Goal: Task Accomplishment & Management: Manage account settings

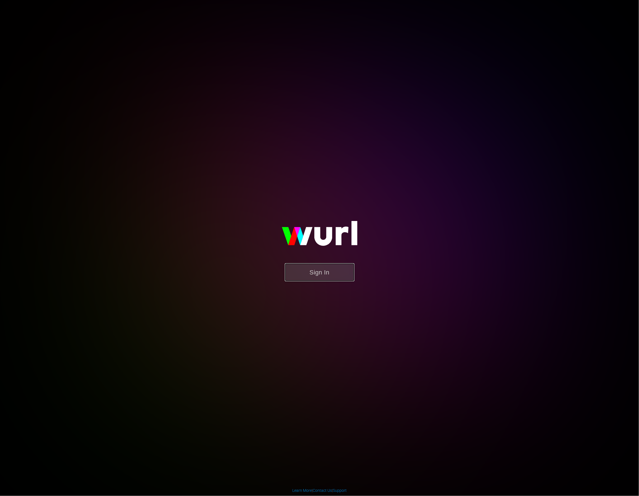
click at [317, 274] on button "Sign In" at bounding box center [320, 272] width 70 height 18
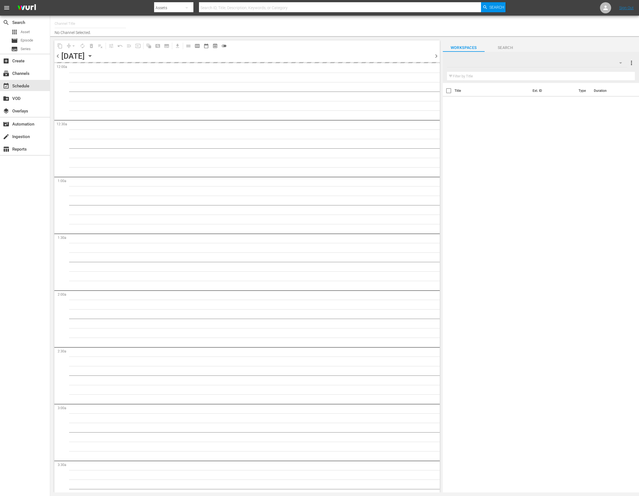
type input "This Old House Shorts (180)"
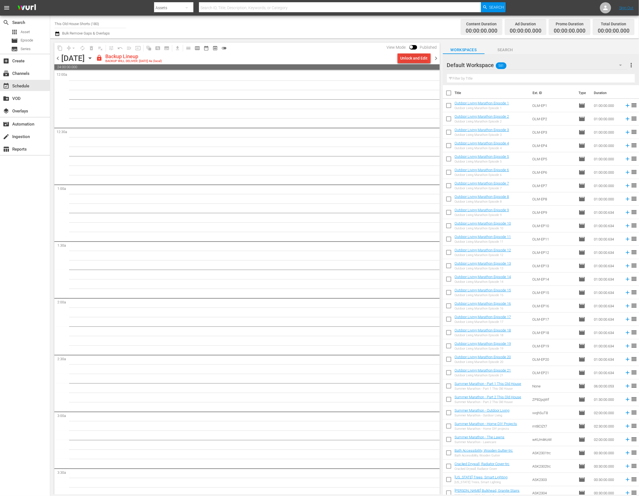
click at [404, 60] on div "Unlock and Edit" at bounding box center [413, 58] width 27 height 10
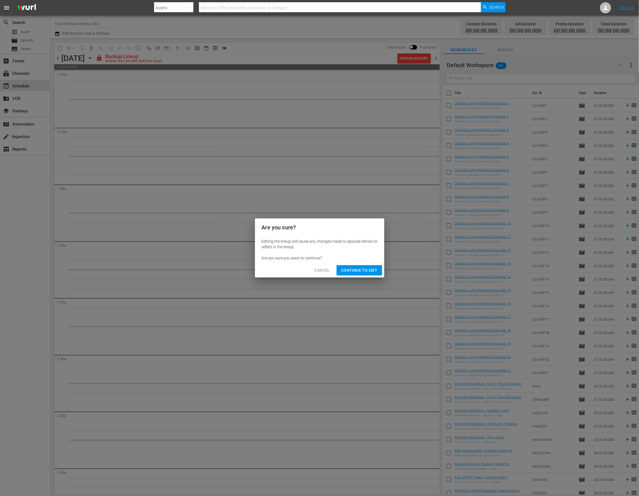
click at [356, 270] on span "Continue to Edit" at bounding box center [359, 270] width 36 height 7
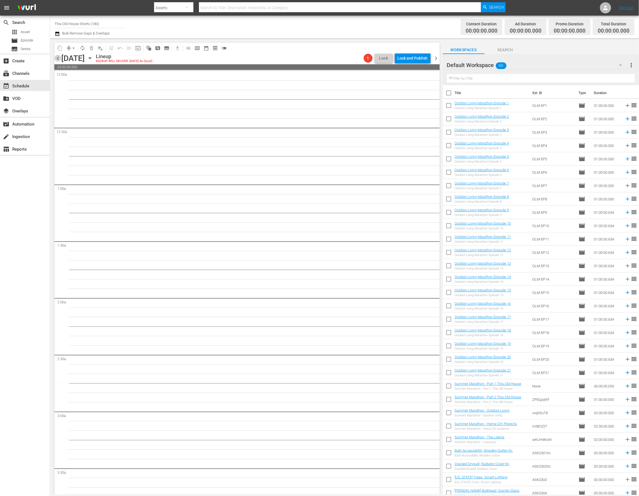
click at [59, 57] on span "chevron_left" at bounding box center [57, 58] width 7 height 7
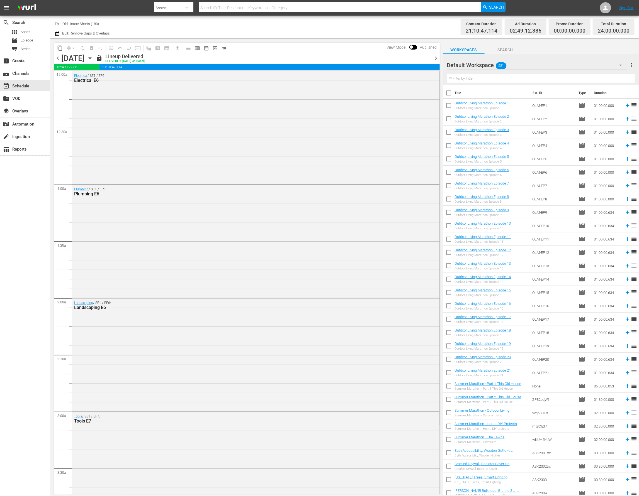
click at [486, 65] on div at bounding box center [467, 65] width 40 height 14
click at [621, 65] on icon "button" at bounding box center [620, 65] width 7 height 7
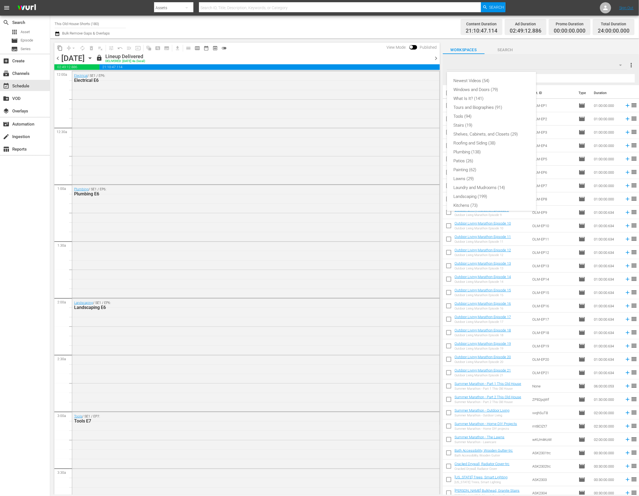
scroll to position [110, 0]
click at [477, 158] on div "Shorts Episodes (168)" at bounding box center [491, 157] width 76 height 9
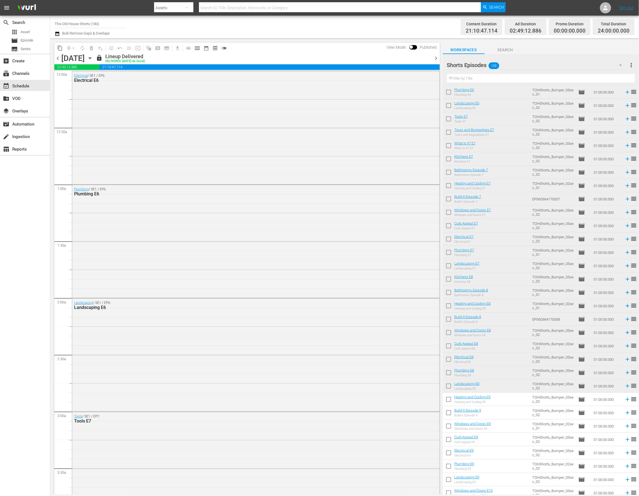
scroll to position [1622, 0]
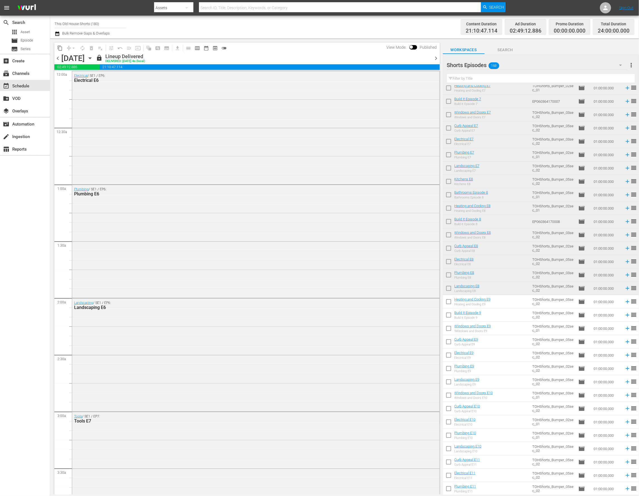
click at [448, 304] on input "checkbox" at bounding box center [449, 303] width 12 height 12
checkbox input "true"
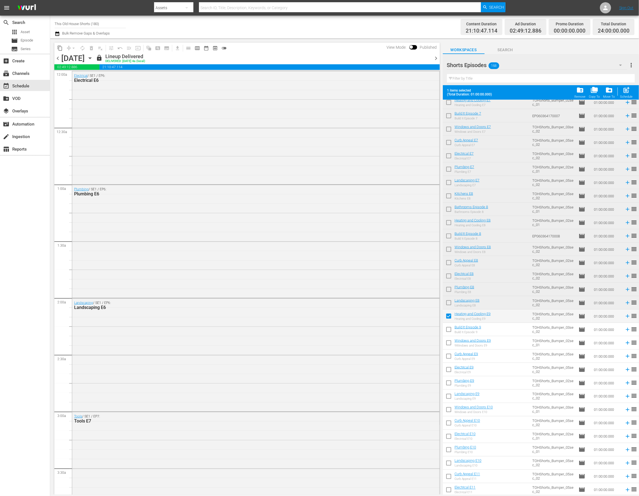
click at [436, 58] on span "chevron_right" at bounding box center [436, 58] width 7 height 7
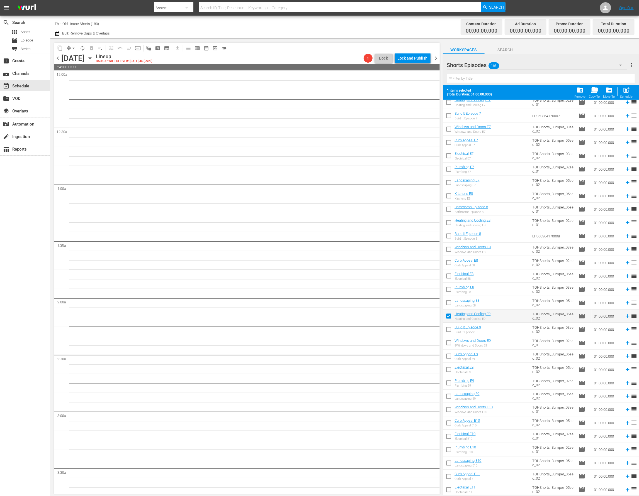
click at [448, 330] on input "checkbox" at bounding box center [449, 331] width 12 height 12
checkbox input "true"
click at [448, 350] on input "checkbox" at bounding box center [449, 344] width 12 height 12
checkbox input "true"
click at [447, 358] on input "checkbox" at bounding box center [449, 358] width 12 height 12
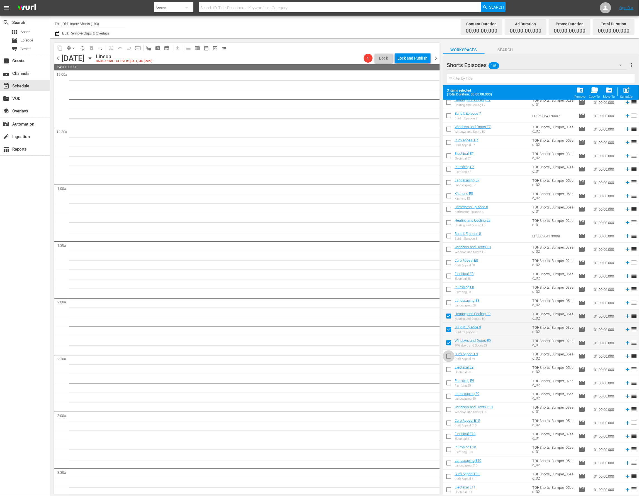
checkbox input "true"
click at [447, 372] on input "checkbox" at bounding box center [449, 371] width 12 height 12
checkbox input "true"
drag, startPoint x: 449, startPoint y: 384, endPoint x: 449, endPoint y: 388, distance: 4.5
click at [449, 384] on input "checkbox" at bounding box center [449, 385] width 12 height 12
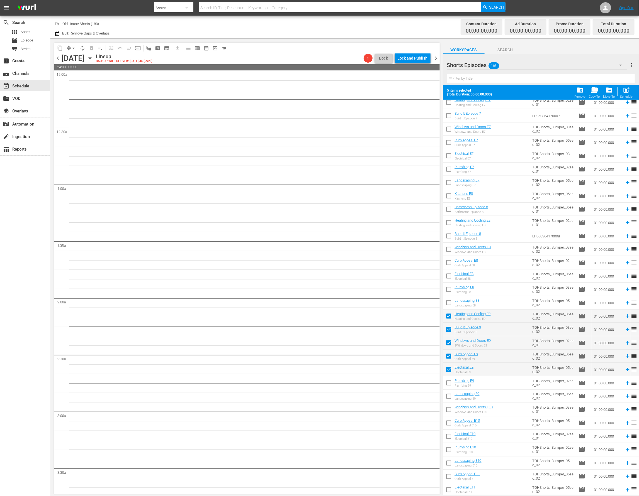
checkbox input "true"
click at [449, 396] on input "checkbox" at bounding box center [449, 398] width 12 height 12
checkbox input "true"
click at [449, 411] on input "checkbox" at bounding box center [449, 411] width 12 height 12
checkbox input "true"
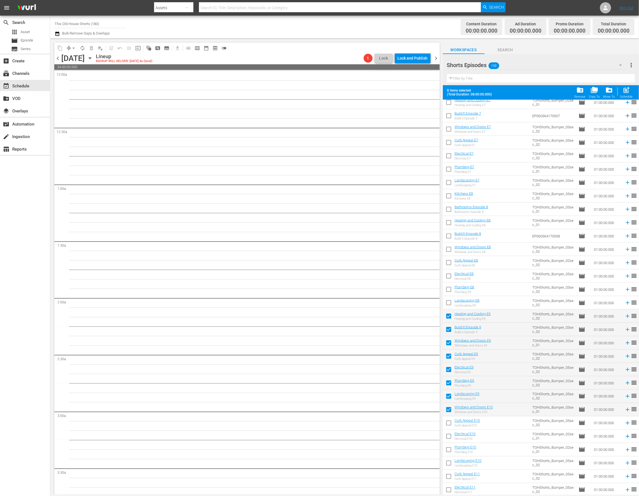
drag, startPoint x: 449, startPoint y: 423, endPoint x: 449, endPoint y: 431, distance: 7.8
click at [449, 423] on input "checkbox" at bounding box center [449, 425] width 12 height 12
checkbox input "true"
click at [449, 434] on input "checkbox" at bounding box center [449, 438] width 12 height 12
checkbox input "true"
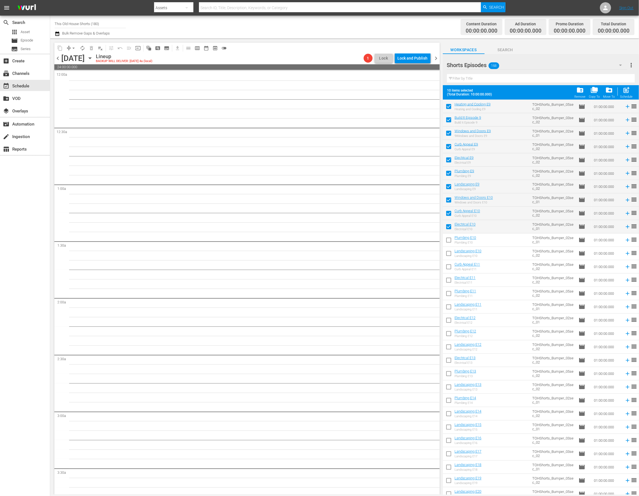
scroll to position [1864, 0]
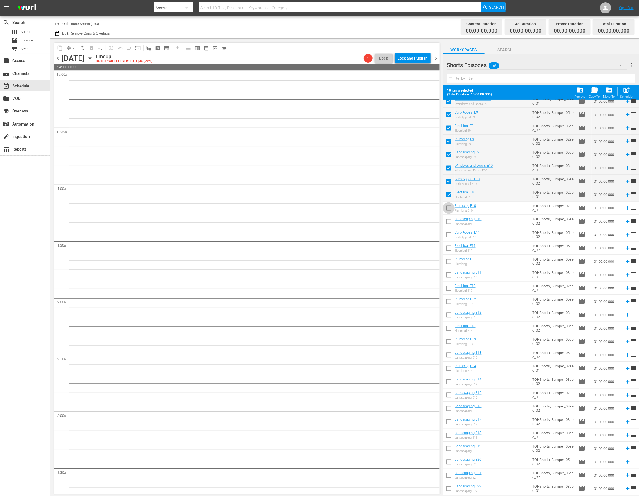
click at [448, 208] on input "checkbox" at bounding box center [449, 210] width 12 height 12
checkbox input "true"
click at [448, 219] on input "checkbox" at bounding box center [449, 223] width 12 height 12
checkbox input "true"
click at [449, 236] on input "checkbox" at bounding box center [449, 236] width 12 height 12
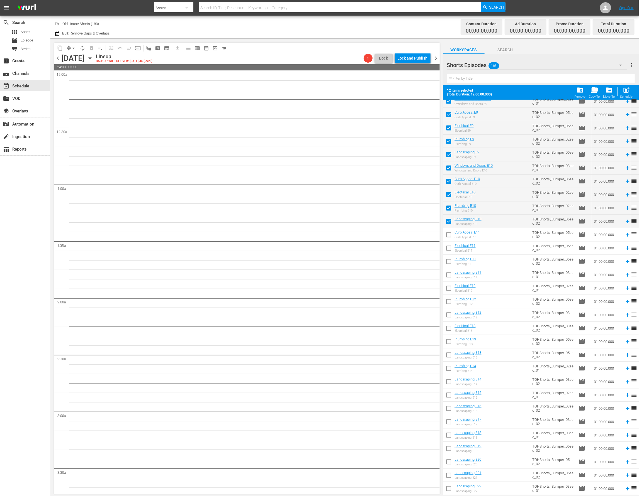
checkbox input "true"
click at [449, 251] on input "checkbox" at bounding box center [449, 250] width 12 height 12
checkbox input "true"
click at [449, 261] on input "checkbox" at bounding box center [449, 263] width 12 height 12
checkbox input "true"
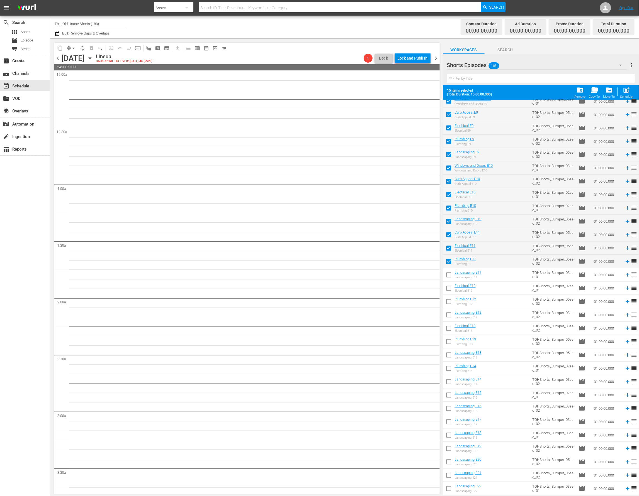
click at [449, 278] on input "checkbox" at bounding box center [449, 276] width 12 height 12
checkbox input "true"
click at [448, 287] on input "checkbox" at bounding box center [449, 290] width 12 height 12
checkbox input "true"
click at [448, 300] on input "checkbox" at bounding box center [449, 303] width 12 height 12
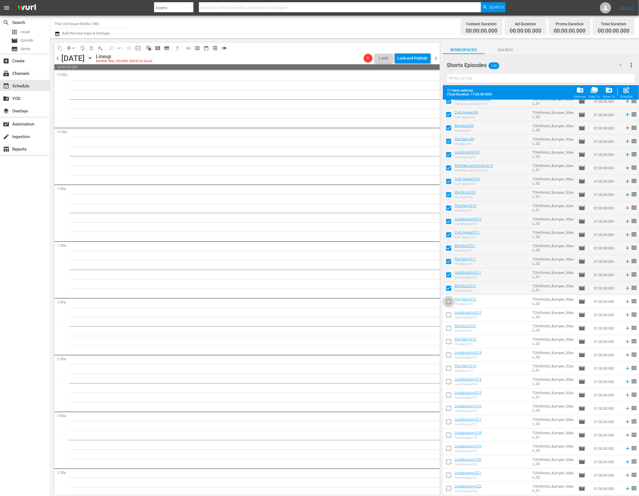
checkbox input "true"
click at [447, 317] on input "checkbox" at bounding box center [449, 317] width 12 height 12
checkbox input "true"
drag, startPoint x: 447, startPoint y: 328, endPoint x: 447, endPoint y: 333, distance: 5.0
click at [447, 328] on input "checkbox" at bounding box center [449, 330] width 12 height 12
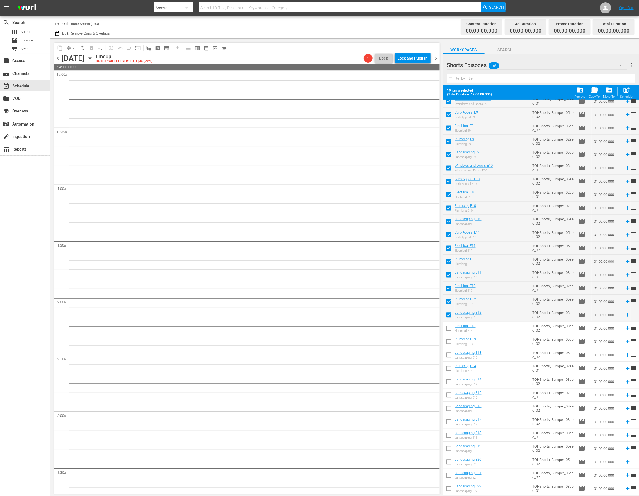
checkbox input "true"
click at [447, 343] on input "checkbox" at bounding box center [449, 343] width 12 height 12
checkbox input "true"
click at [449, 357] on input "checkbox" at bounding box center [449, 357] width 12 height 12
checkbox input "true"
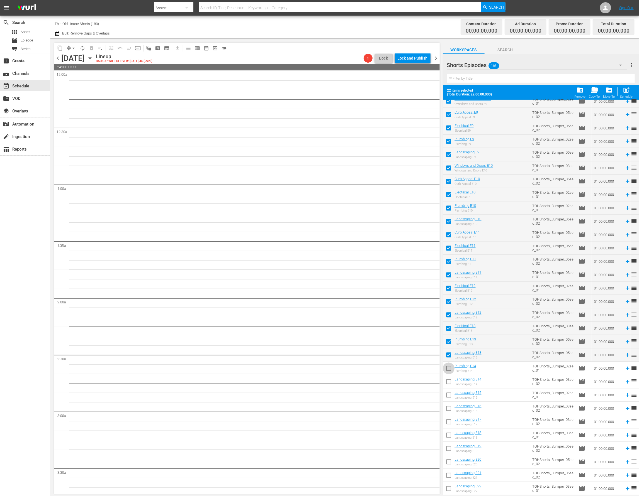
click at [449, 369] on input "checkbox" at bounding box center [449, 370] width 12 height 12
checkbox input "true"
click at [449, 380] on input "checkbox" at bounding box center [449, 383] width 12 height 12
checkbox input "true"
click at [625, 87] on span "post_add" at bounding box center [627, 90] width 8 height 8
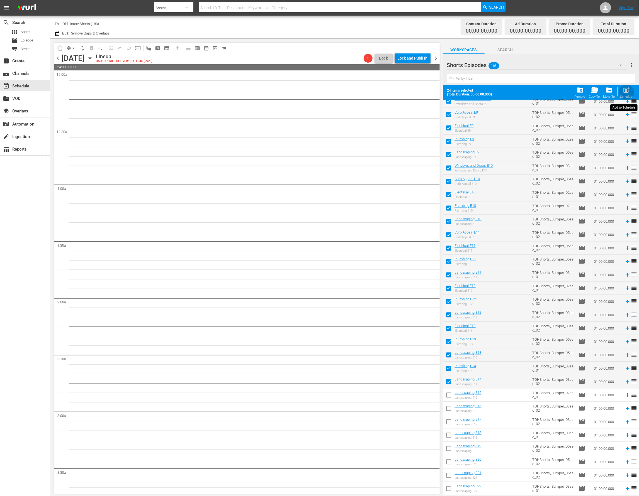
checkbox input "false"
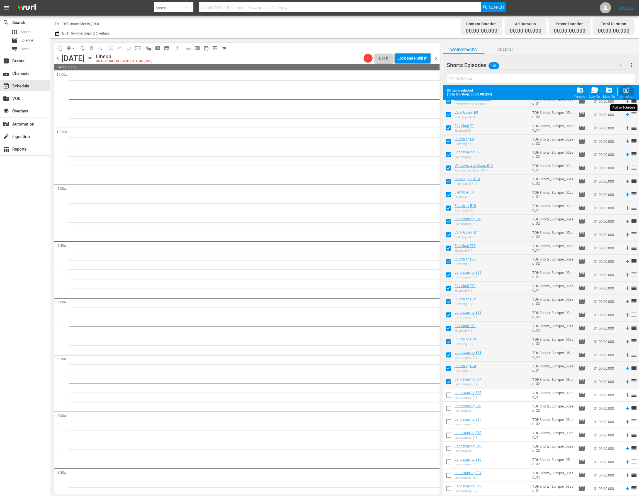
checkbox input "false"
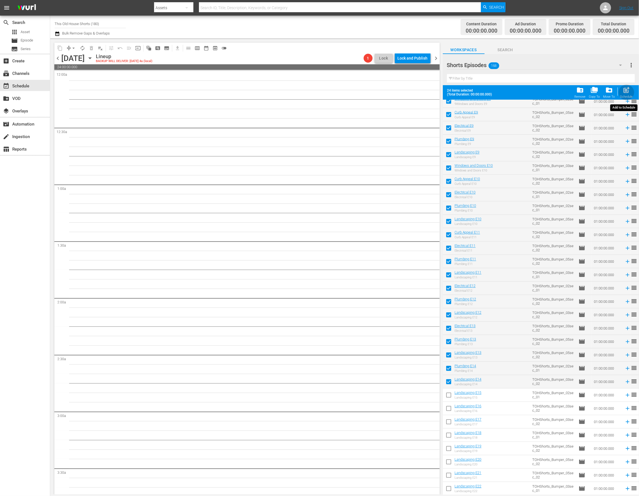
checkbox input "false"
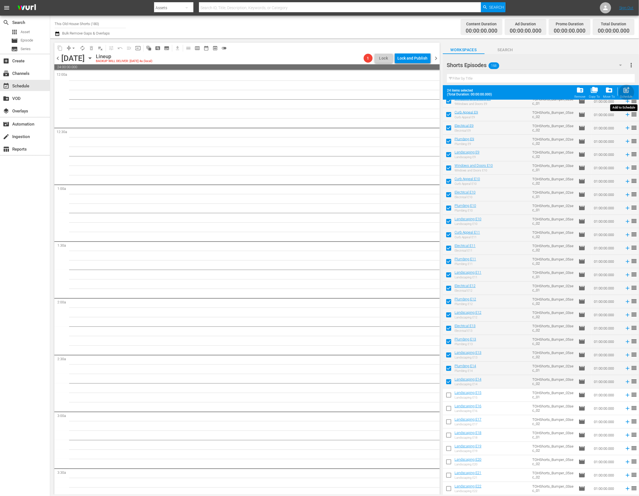
checkbox input "false"
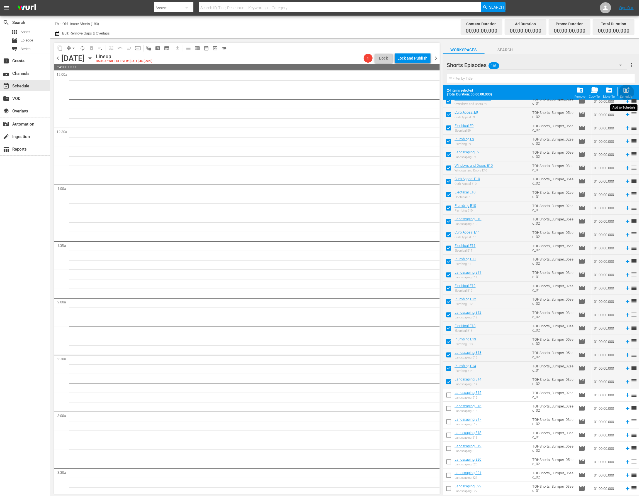
checkbox input "false"
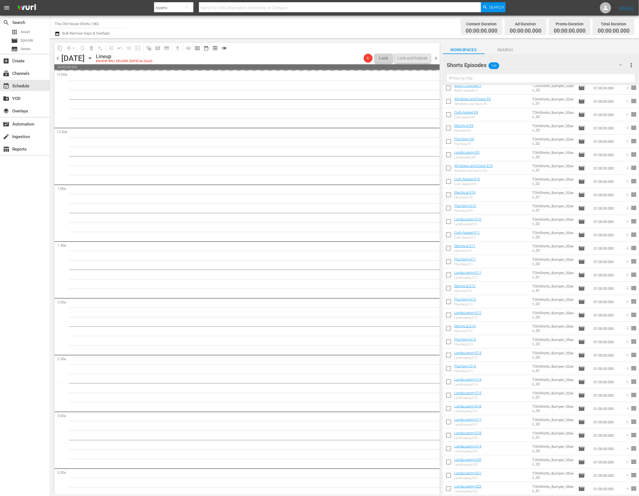
scroll to position [1849, 0]
click at [448, 394] on input "checkbox" at bounding box center [449, 397] width 12 height 12
checkbox input "true"
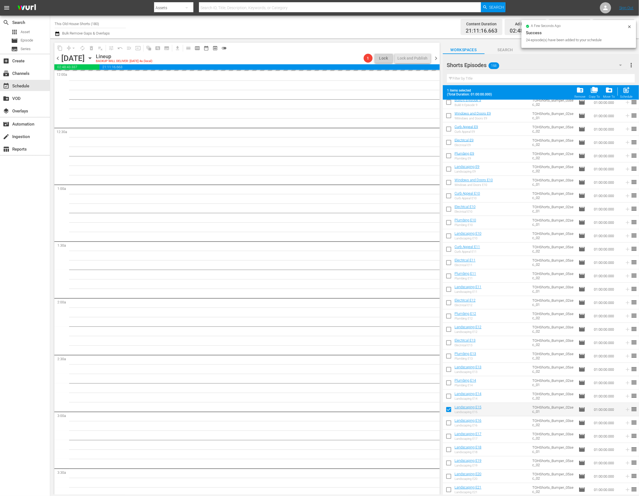
click at [436, 58] on span "chevron_right" at bounding box center [436, 58] width 7 height 7
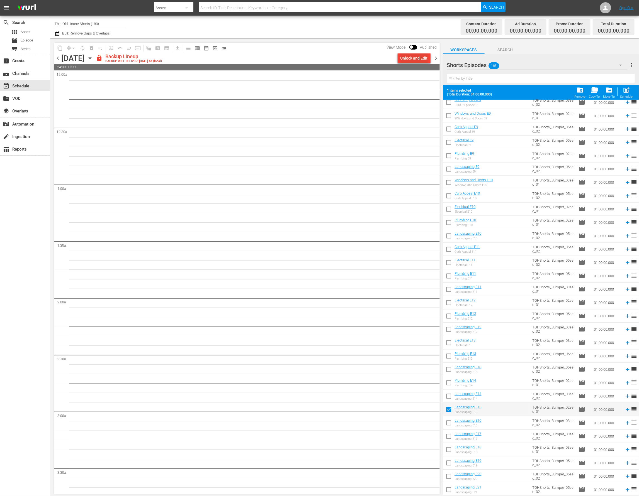
click at [411, 59] on div "Unlock and Edit" at bounding box center [413, 58] width 27 height 10
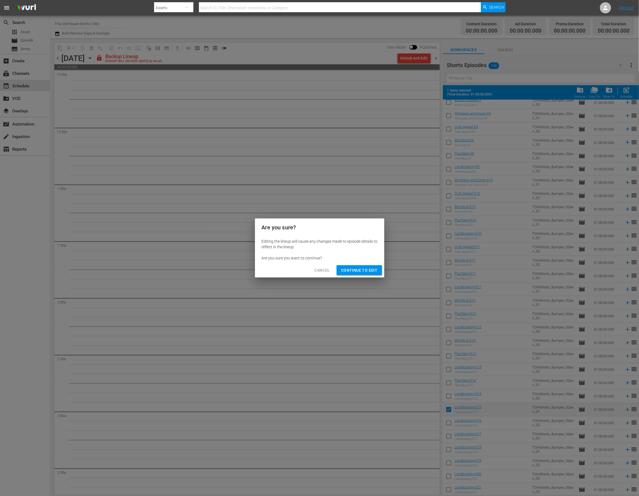
click at [351, 272] on span "Continue to Edit" at bounding box center [359, 270] width 36 height 7
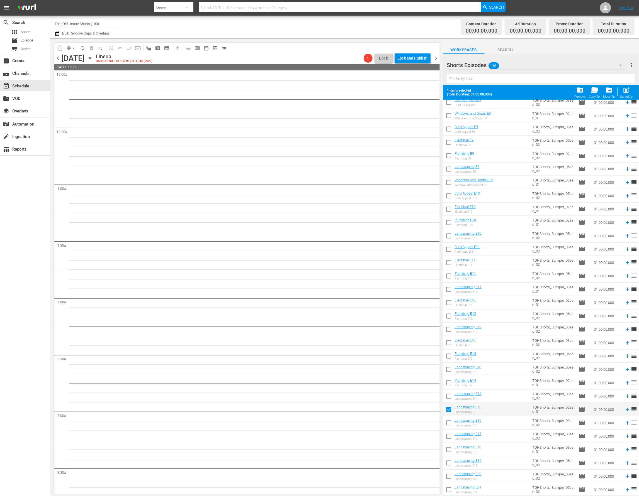
click at [449, 428] on input "checkbox" at bounding box center [449, 425] width 12 height 12
checkbox input "true"
click at [448, 436] on input "checkbox" at bounding box center [449, 438] width 12 height 12
checkbox input "true"
click at [448, 451] on input "checkbox" at bounding box center [449, 451] width 12 height 12
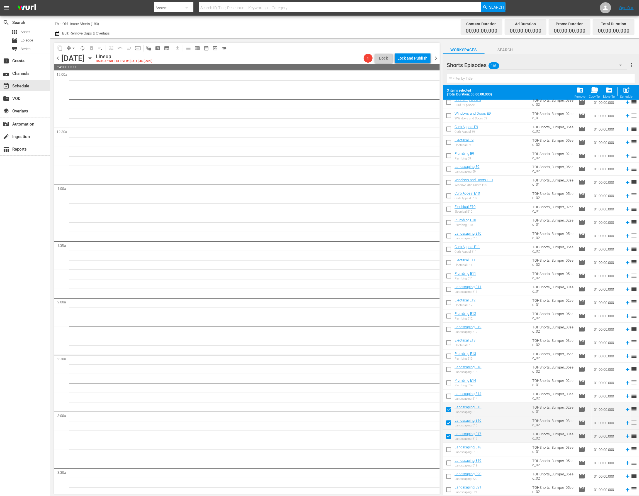
checkbox input "true"
click at [448, 462] on input "checkbox" at bounding box center [449, 465] width 12 height 12
checkbox input "true"
click at [450, 473] on input "checkbox" at bounding box center [449, 478] width 12 height 12
checkbox input "true"
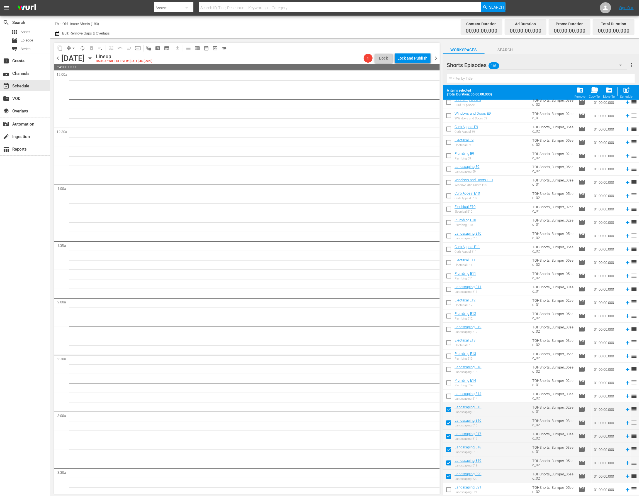
click at [447, 490] on input "checkbox" at bounding box center [449, 491] width 12 height 12
checkbox input "true"
click at [630, 91] on div "post_add Schedule" at bounding box center [626, 92] width 13 height 12
checkbox input "false"
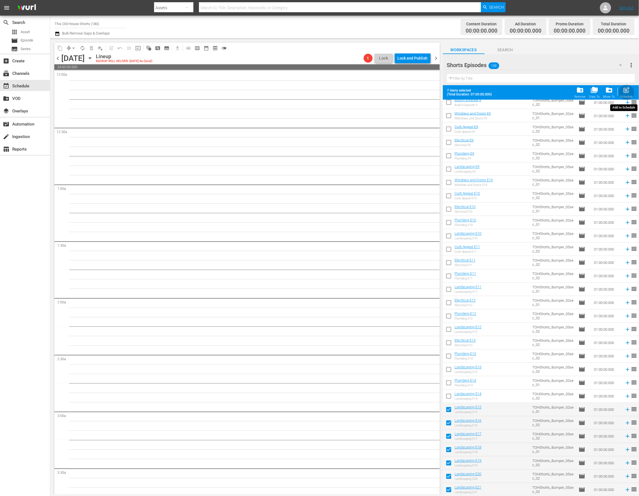
checkbox input "false"
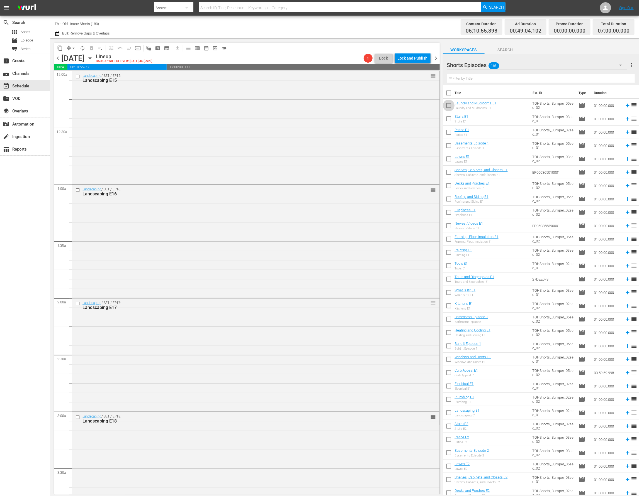
click at [449, 107] on input "checkbox" at bounding box center [449, 107] width 12 height 12
checkbox input "true"
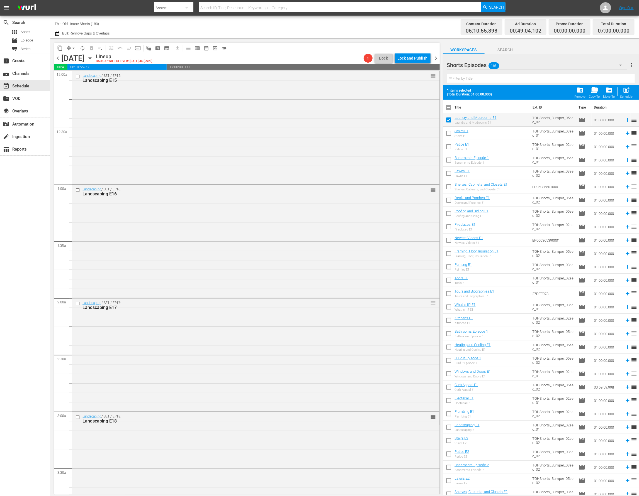
click at [446, 132] on input "checkbox" at bounding box center [449, 135] width 12 height 12
checkbox input "true"
click at [450, 145] on input "checkbox" at bounding box center [449, 148] width 12 height 12
checkbox input "true"
click at [450, 163] on input "checkbox" at bounding box center [449, 161] width 12 height 12
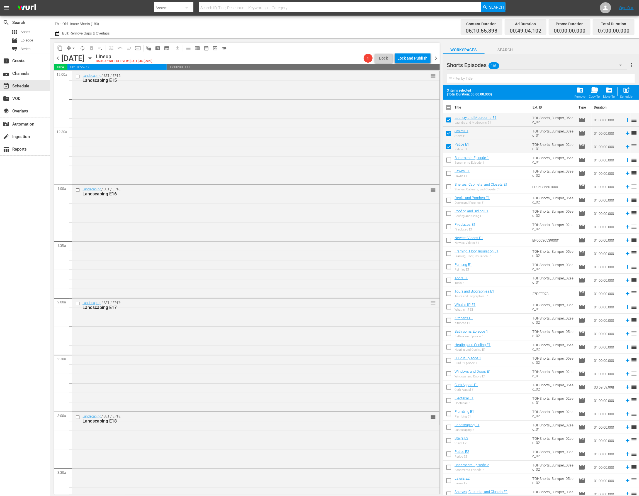
checkbox input "true"
click at [448, 172] on input "checkbox" at bounding box center [449, 175] width 12 height 12
checkbox input "true"
click at [448, 188] on input "checkbox" at bounding box center [449, 188] width 12 height 12
checkbox input "true"
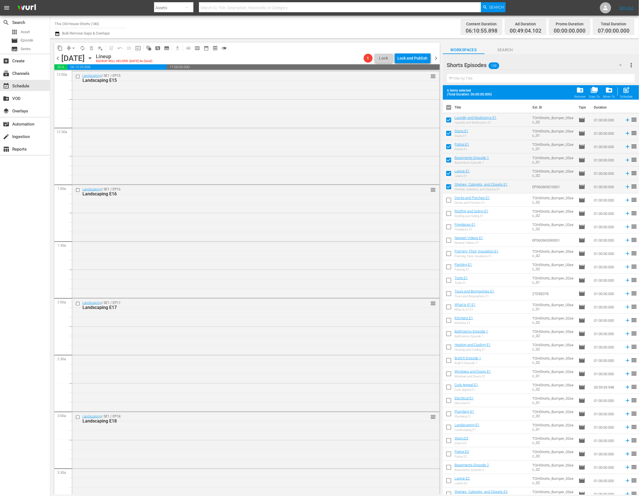
click at [448, 202] on input "checkbox" at bounding box center [449, 202] width 12 height 12
checkbox input "true"
click at [448, 214] on input "checkbox" at bounding box center [449, 215] width 12 height 12
checkbox input "true"
click at [448, 224] on input "checkbox" at bounding box center [449, 228] width 12 height 12
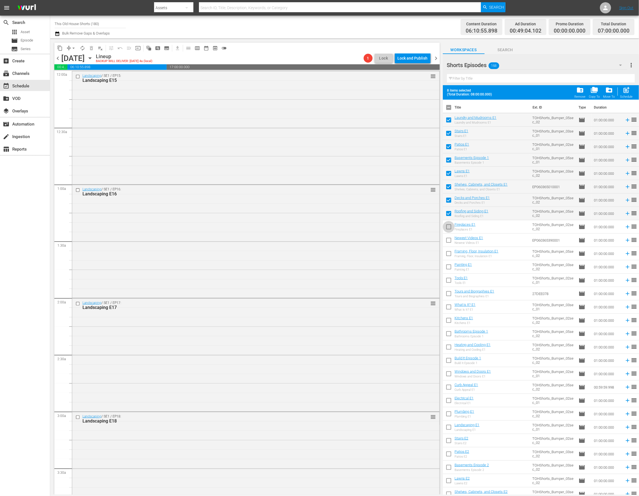
checkbox input "true"
click at [448, 240] on input "checkbox" at bounding box center [449, 242] width 12 height 12
checkbox input "true"
click at [450, 253] on input "checkbox" at bounding box center [449, 255] width 12 height 12
checkbox input "true"
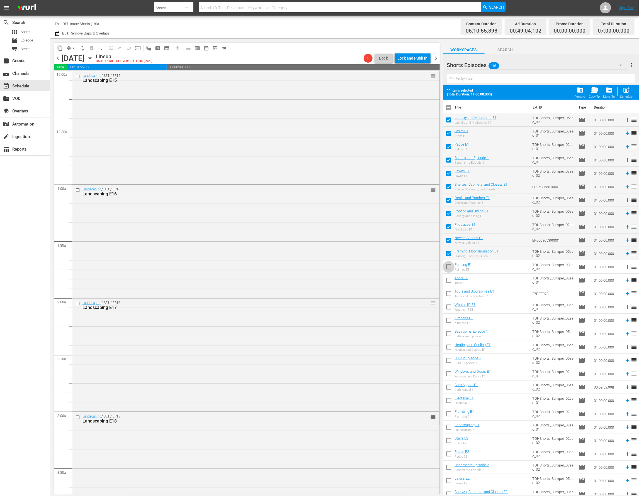
click at [449, 265] on input "checkbox" at bounding box center [449, 268] width 12 height 12
checkbox input "true"
click at [448, 279] on input "checkbox" at bounding box center [449, 282] width 12 height 12
checkbox input "true"
click at [448, 291] on input "checkbox" at bounding box center [449, 295] width 12 height 12
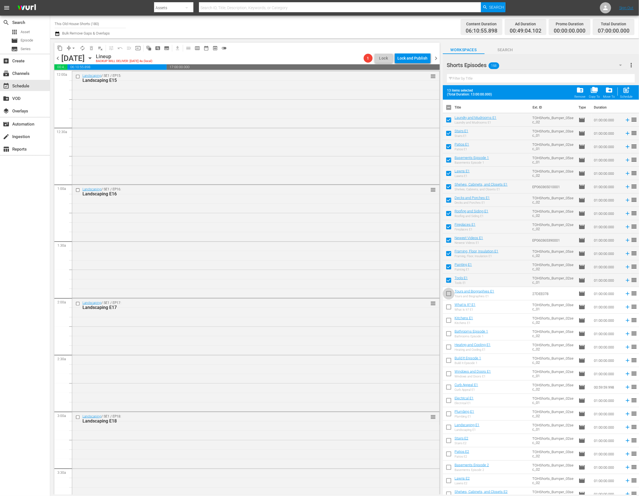
checkbox input "true"
click at [448, 308] on input "checkbox" at bounding box center [449, 308] width 12 height 12
checkbox input "true"
click at [448, 324] on input "checkbox" at bounding box center [449, 322] width 12 height 12
checkbox input "true"
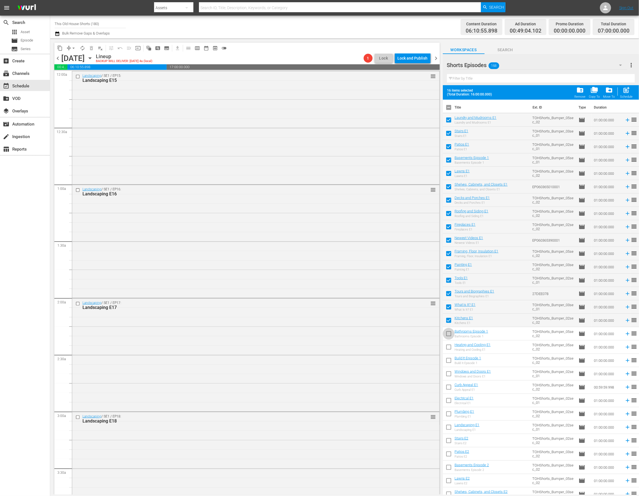
click at [448, 335] on input "checkbox" at bounding box center [449, 335] width 12 height 12
checkbox input "true"
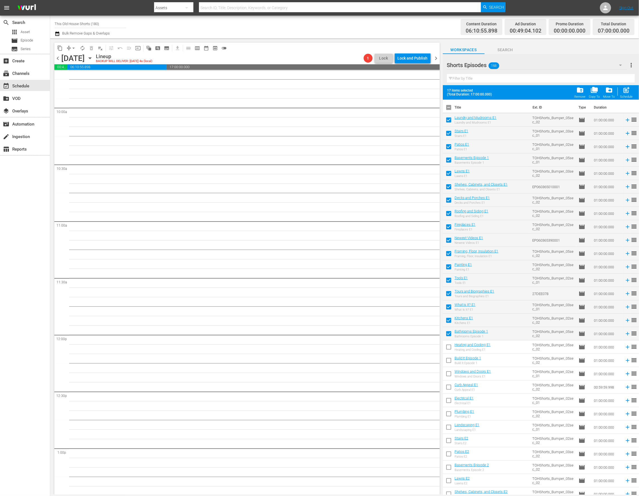
scroll to position [1073, 0]
click at [627, 91] on span "post_add" at bounding box center [627, 90] width 8 height 8
checkbox input "false"
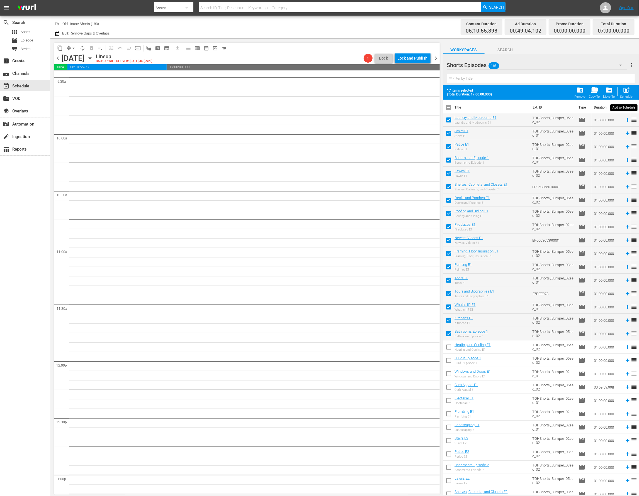
checkbox input "false"
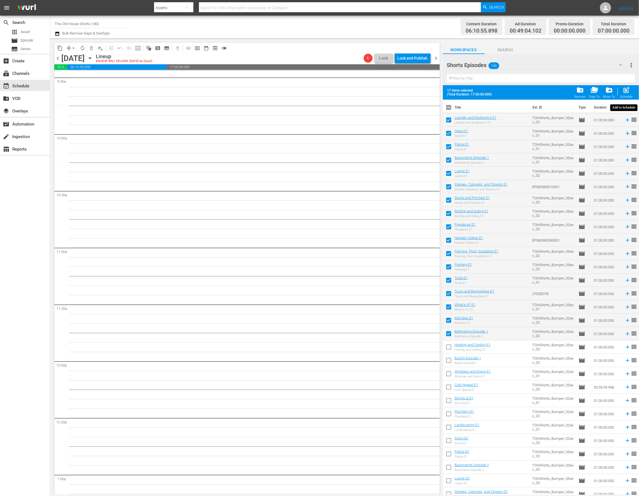
checkbox input "false"
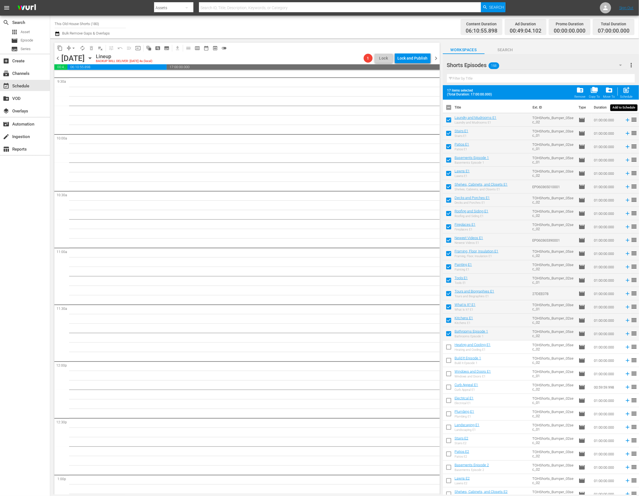
checkbox input "false"
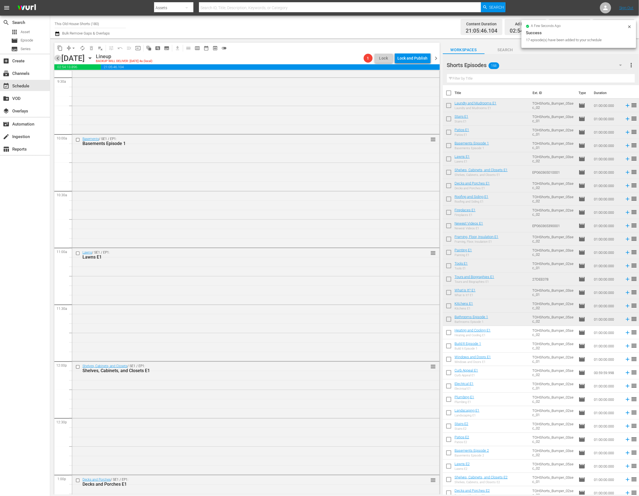
click at [57, 58] on span "chevron_left" at bounding box center [57, 58] width 7 height 7
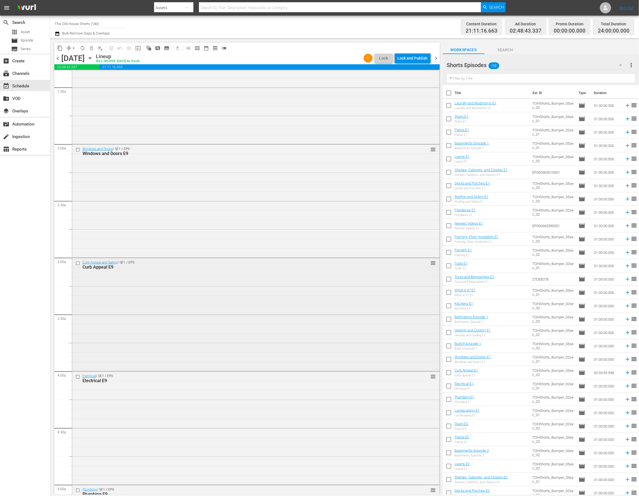
scroll to position [140, 0]
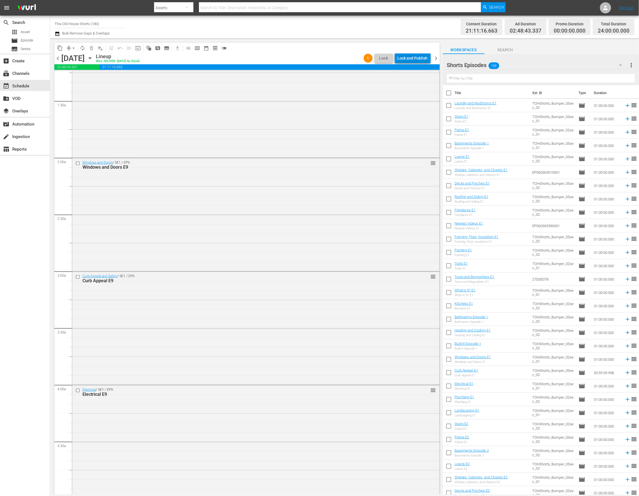
click at [414, 58] on div "Lock and Publish" at bounding box center [412, 58] width 30 height 10
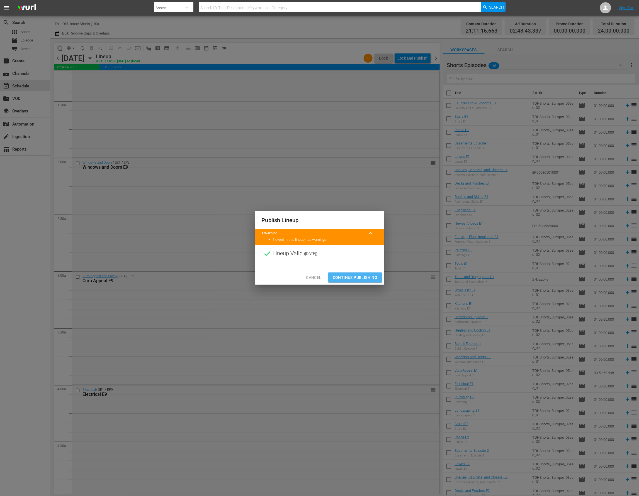
click at [354, 278] on span "Continue Publishing" at bounding box center [355, 277] width 45 height 7
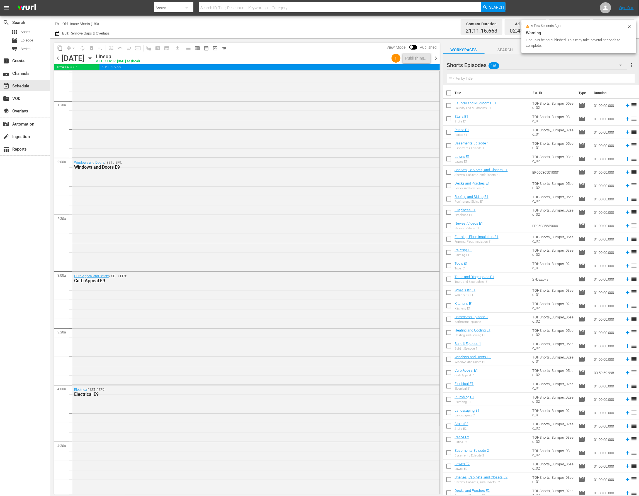
click at [437, 58] on span "chevron_right" at bounding box center [436, 58] width 7 height 7
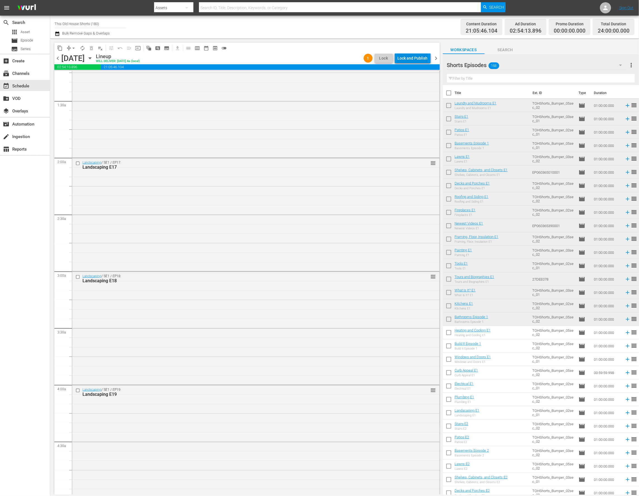
click at [421, 59] on div "Lock and Publish" at bounding box center [412, 58] width 30 height 10
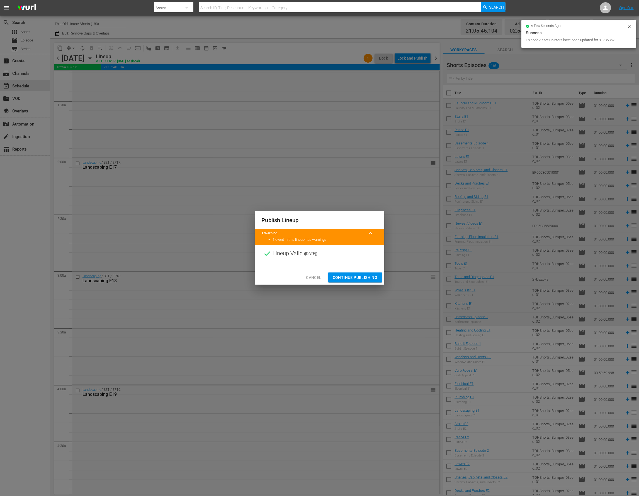
click at [349, 275] on span "Continue Publishing" at bounding box center [355, 277] width 45 height 7
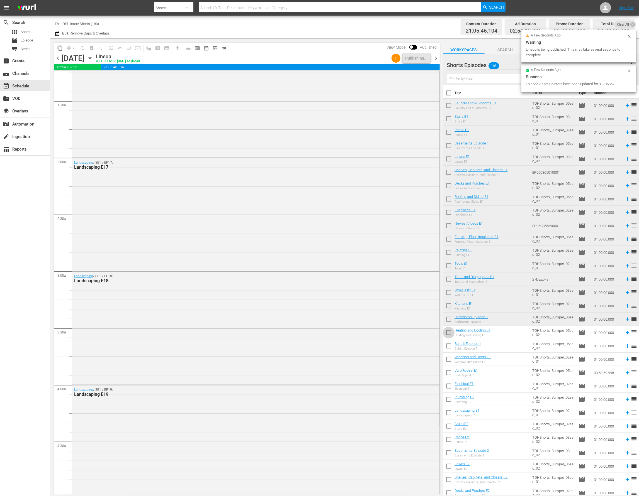
click at [446, 334] on input "checkbox" at bounding box center [449, 334] width 12 height 12
checkbox input "true"
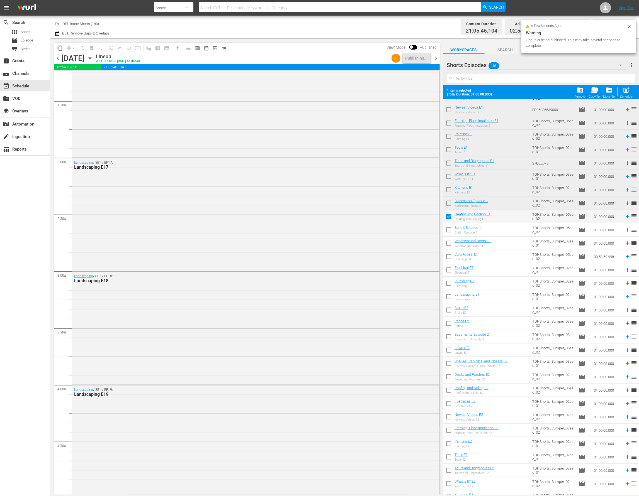
scroll to position [141, 0]
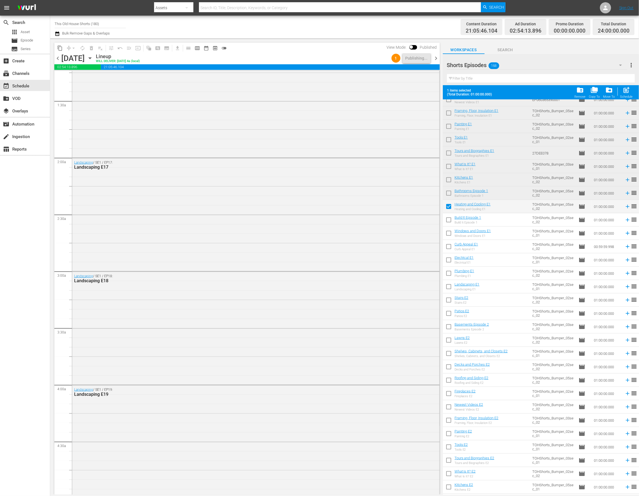
click at [450, 220] on input "checkbox" at bounding box center [449, 221] width 12 height 12
checkbox input "true"
click at [446, 232] on input "checkbox" at bounding box center [449, 235] width 12 height 12
checkbox input "true"
drag, startPoint x: 446, startPoint y: 247, endPoint x: 446, endPoint y: 253, distance: 6.1
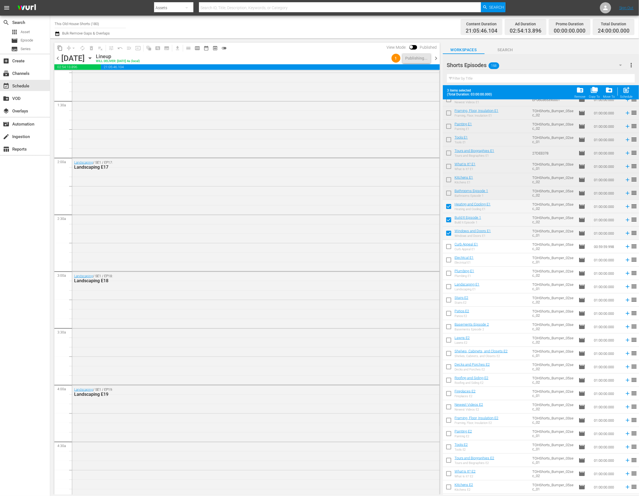
click at [446, 247] on input "checkbox" at bounding box center [449, 248] width 12 height 12
checkbox input "true"
click at [447, 260] on input "checkbox" at bounding box center [449, 261] width 12 height 12
checkbox input "true"
click at [448, 275] on input "checkbox" at bounding box center [449, 275] width 12 height 12
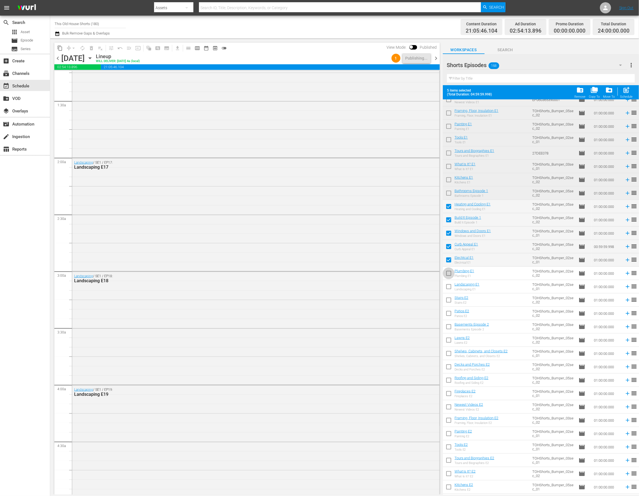
checkbox input "true"
click at [448, 290] on input "checkbox" at bounding box center [449, 288] width 12 height 12
checkbox input "true"
click at [448, 299] on input "checkbox" at bounding box center [449, 302] width 12 height 12
checkbox input "true"
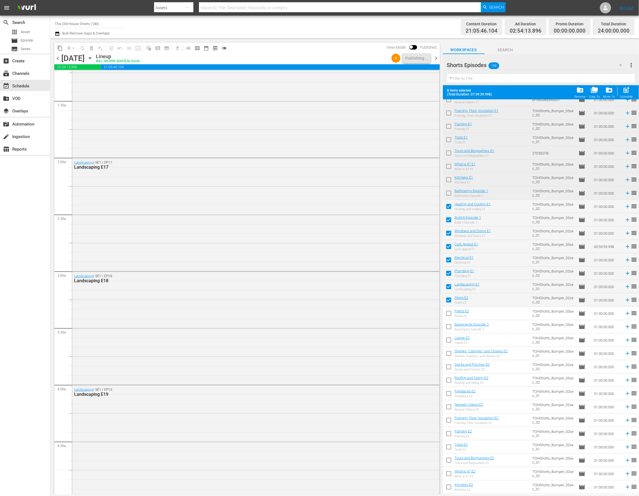
click at [448, 316] on input "checkbox" at bounding box center [449, 315] width 12 height 12
checkbox input "true"
click at [446, 326] on input "checkbox" at bounding box center [449, 328] width 12 height 12
checkbox input "true"
click at [447, 342] on input "checkbox" at bounding box center [449, 342] width 12 height 12
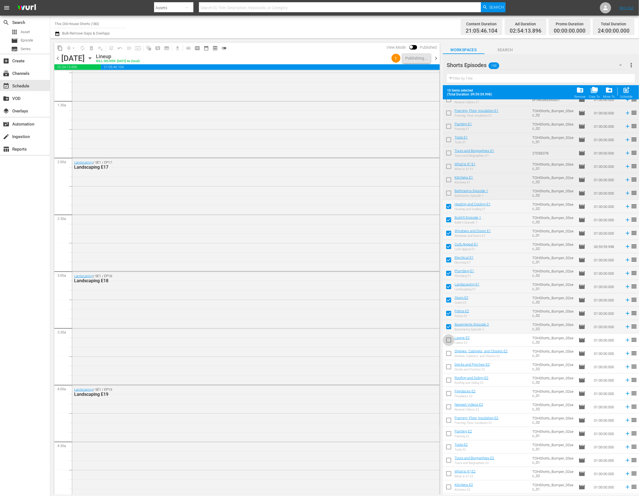
checkbox input "true"
click at [447, 353] on input "checkbox" at bounding box center [449, 355] width 12 height 12
checkbox input "true"
click at [447, 365] on input "checkbox" at bounding box center [449, 368] width 12 height 12
checkbox input "true"
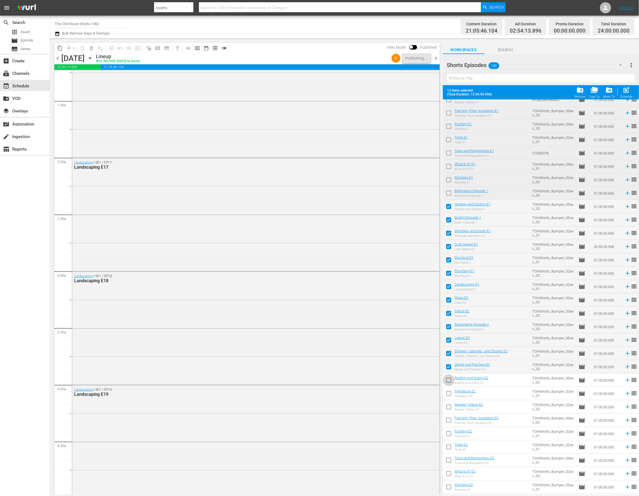
click at [447, 381] on input "checkbox" at bounding box center [449, 382] width 12 height 12
checkbox input "true"
click at [448, 395] on input "checkbox" at bounding box center [449, 395] width 12 height 12
checkbox input "true"
click at [448, 407] on input "checkbox" at bounding box center [449, 408] width 12 height 12
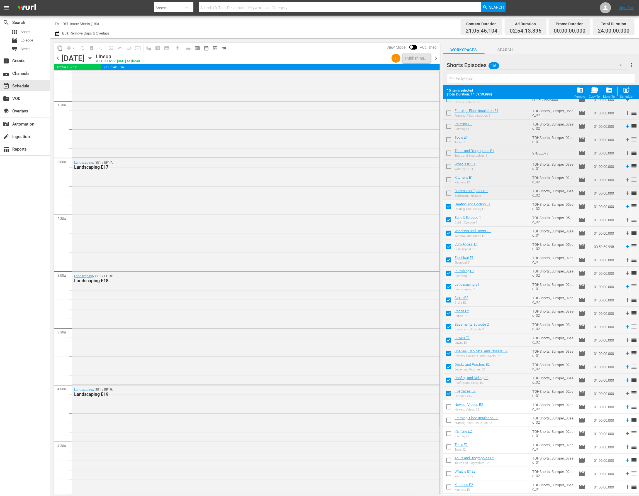
checkbox input "true"
click at [448, 420] on input "checkbox" at bounding box center [449, 422] width 12 height 12
checkbox input "true"
click at [448, 435] on input "checkbox" at bounding box center [449, 435] width 12 height 12
checkbox input "true"
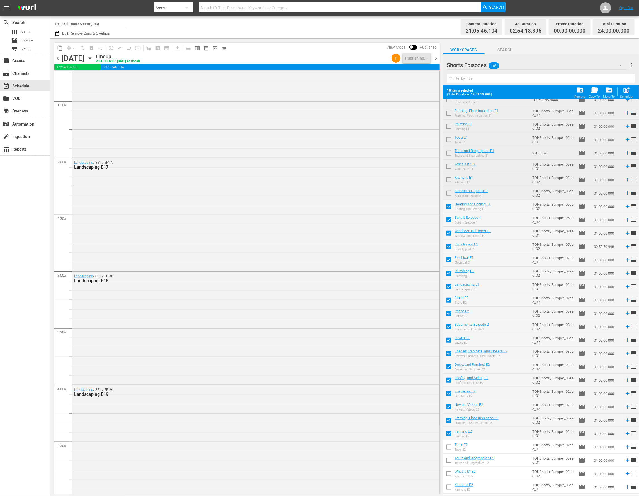
click at [448, 445] on input "checkbox" at bounding box center [449, 449] width 12 height 12
checkbox input "true"
click at [448, 463] on input "checkbox" at bounding box center [449, 462] width 12 height 12
checkbox input "true"
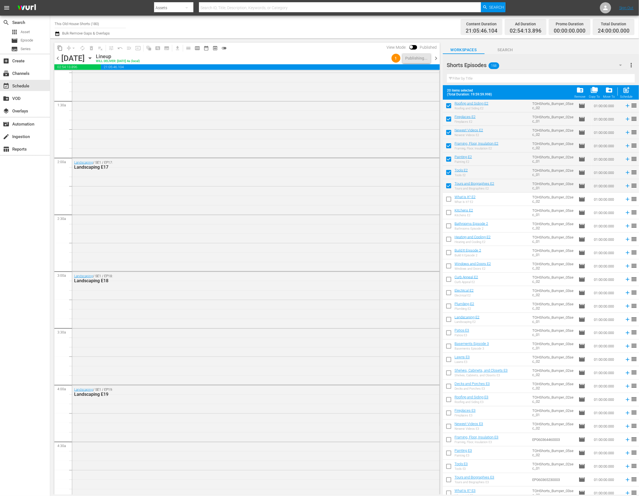
scroll to position [435, 0]
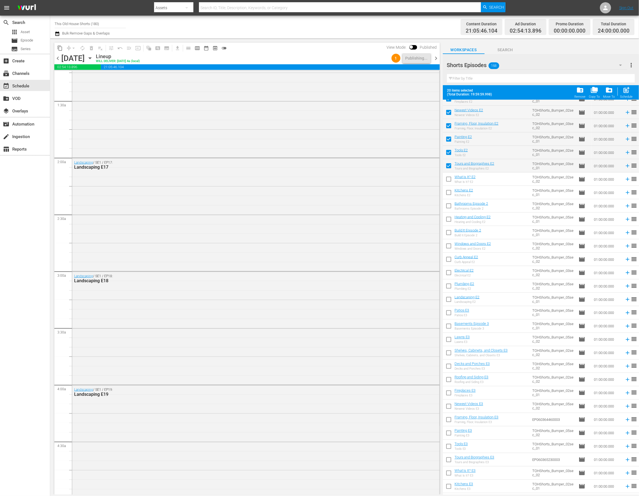
click at [447, 182] on input "checkbox" at bounding box center [449, 181] width 12 height 12
checkbox input "true"
click at [448, 195] on input "checkbox" at bounding box center [449, 194] width 12 height 12
checkbox input "true"
click at [448, 206] on input "checkbox" at bounding box center [449, 207] width 12 height 12
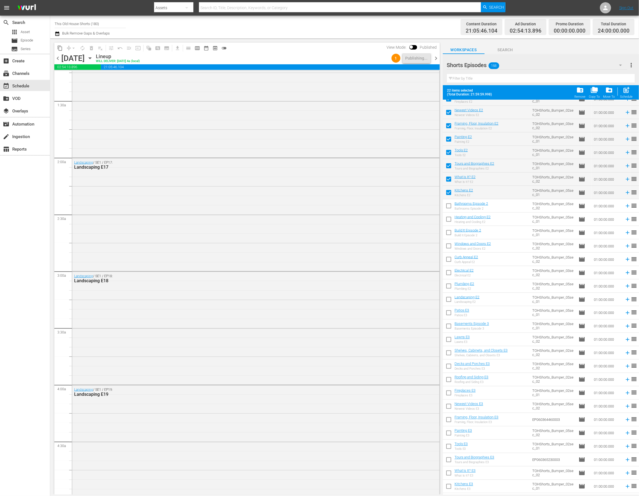
checkbox input "true"
click at [448, 219] on input "checkbox" at bounding box center [449, 221] width 12 height 12
checkbox input "true"
click at [436, 57] on span "chevron_right" at bounding box center [436, 58] width 7 height 7
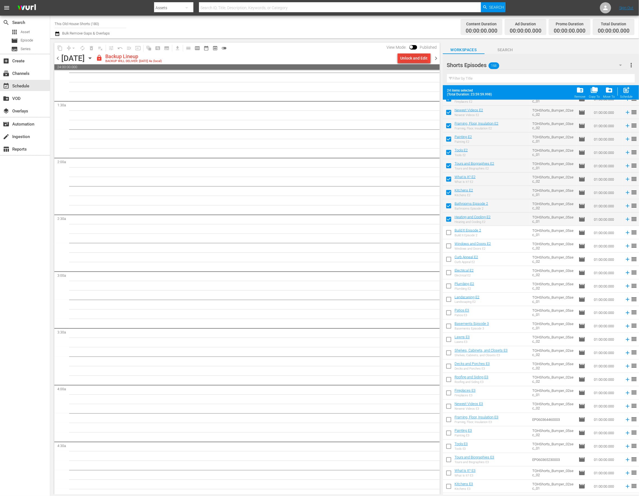
click at [419, 58] on div "Unlock and Edit" at bounding box center [413, 58] width 27 height 10
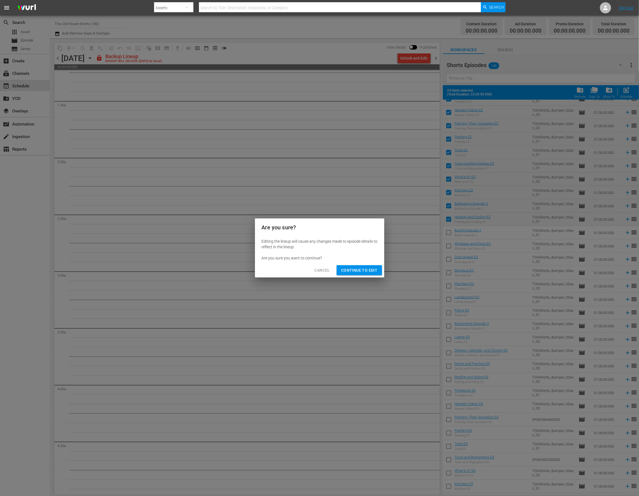
click at [355, 268] on span "Continue to Edit" at bounding box center [359, 270] width 36 height 7
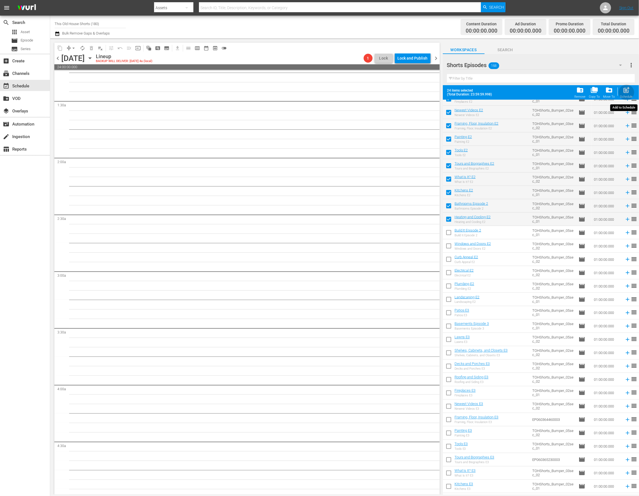
click at [629, 91] on span "post_add" at bounding box center [627, 90] width 8 height 8
checkbox input "false"
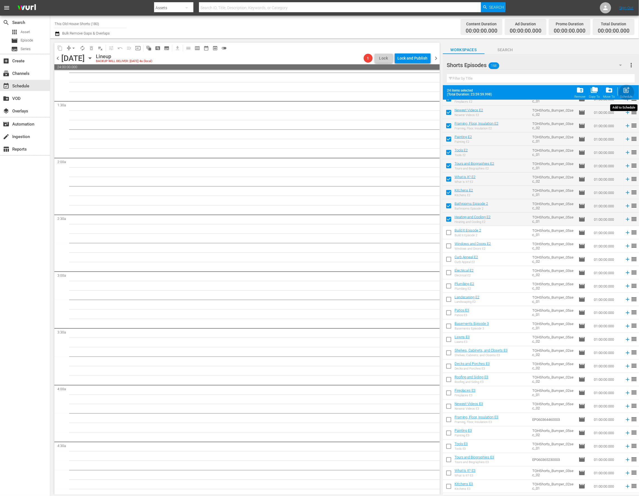
checkbox input "false"
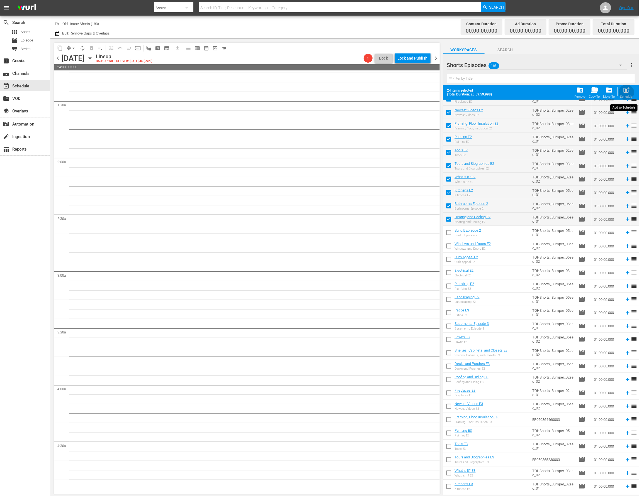
checkbox input "false"
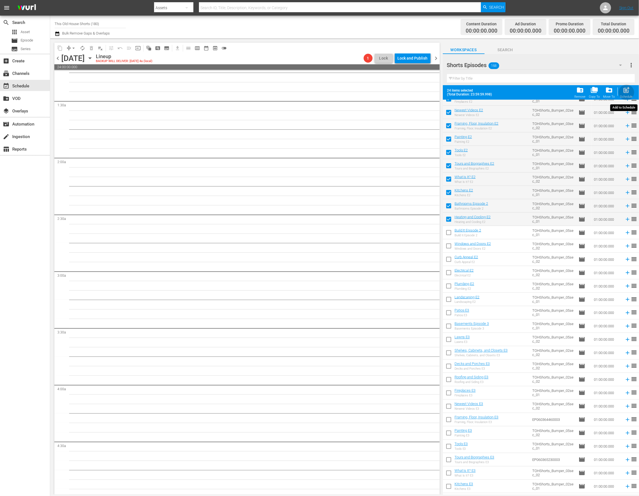
checkbox input "false"
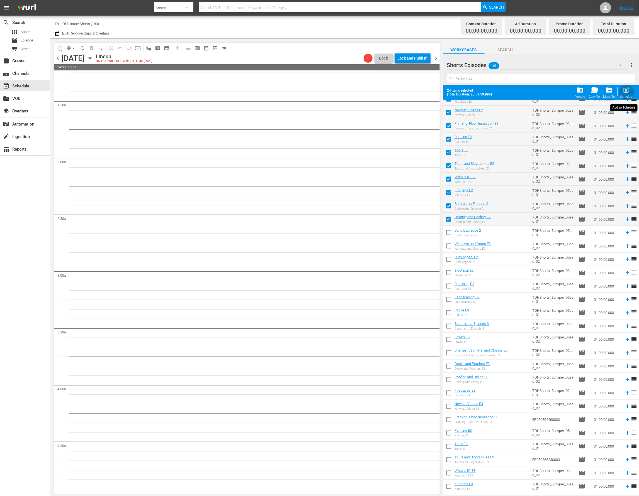
checkbox input "false"
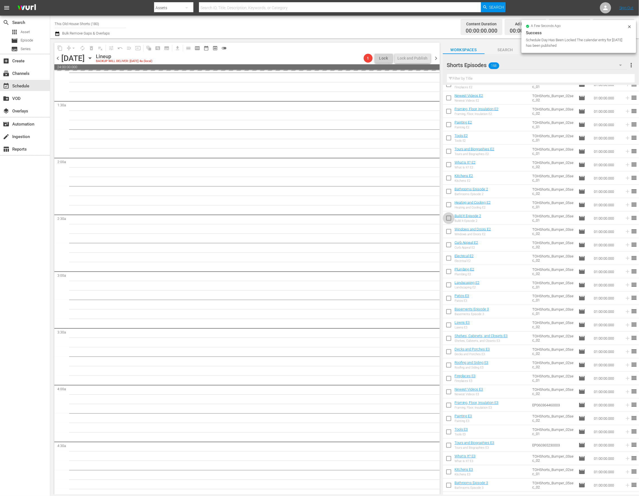
click at [449, 220] on input "checkbox" at bounding box center [449, 220] width 12 height 12
checkbox input "true"
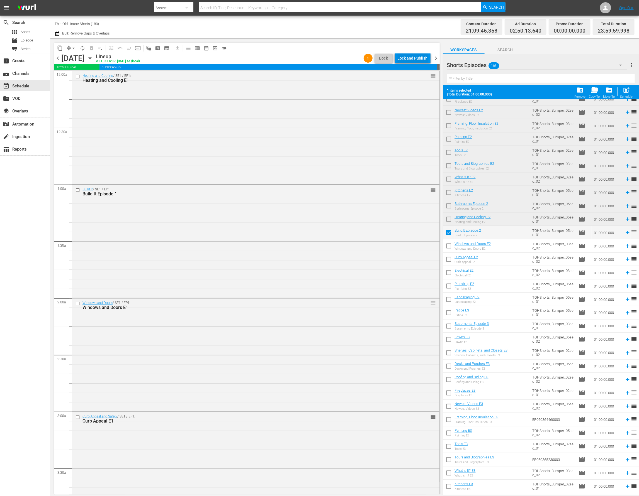
click at [409, 59] on div "Lock and Publish" at bounding box center [412, 58] width 30 height 10
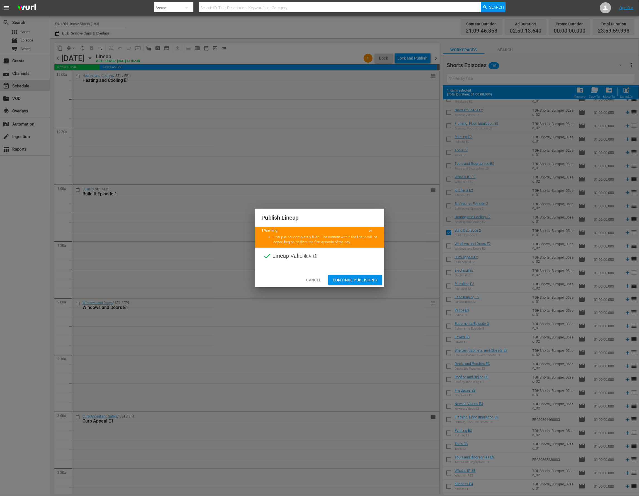
click at [345, 280] on span "Continue Publishing" at bounding box center [355, 280] width 45 height 7
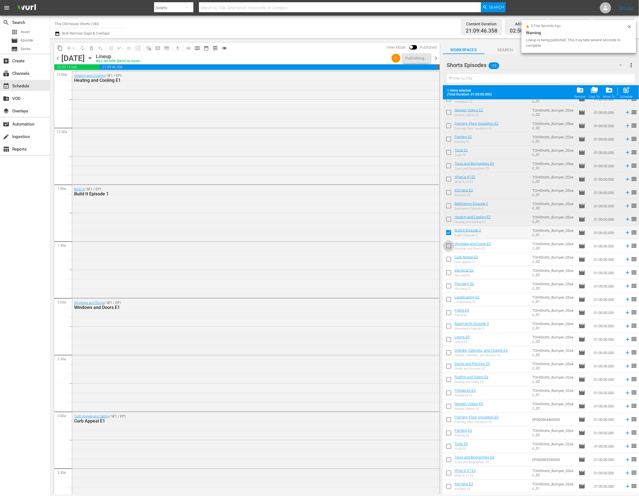
click at [449, 248] on input "checkbox" at bounding box center [449, 247] width 12 height 12
checkbox input "true"
click at [449, 262] on input "checkbox" at bounding box center [449, 261] width 12 height 12
checkbox input "true"
click at [449, 272] on input "checkbox" at bounding box center [449, 274] width 12 height 12
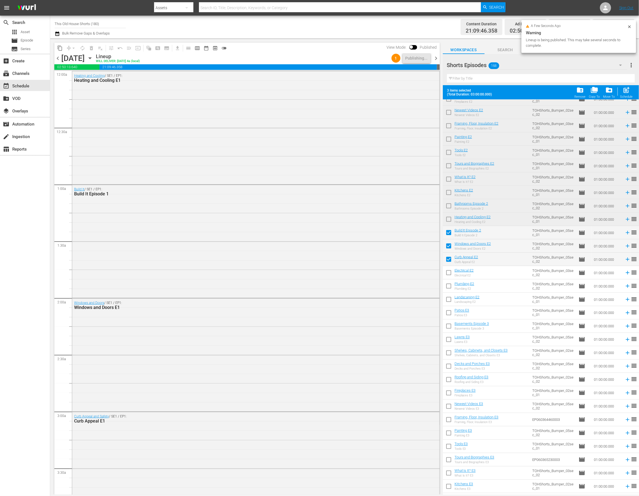
checkbox input "true"
click at [450, 286] on input "checkbox" at bounding box center [449, 288] width 12 height 12
checkbox input "true"
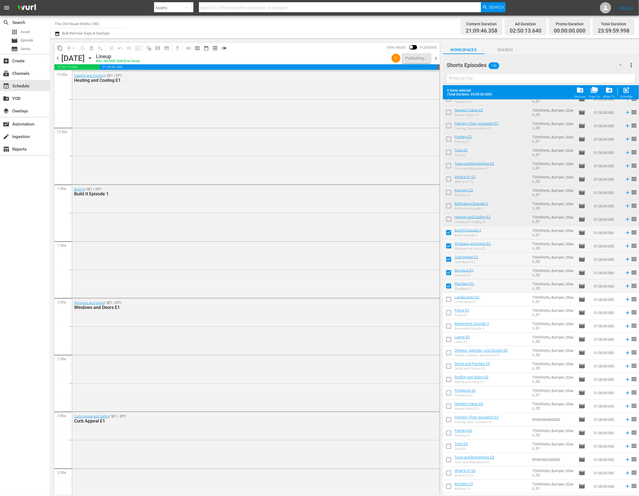
click at [450, 301] on input "checkbox" at bounding box center [449, 301] width 12 height 12
checkbox input "true"
click at [435, 58] on span "chevron_right" at bounding box center [436, 58] width 7 height 7
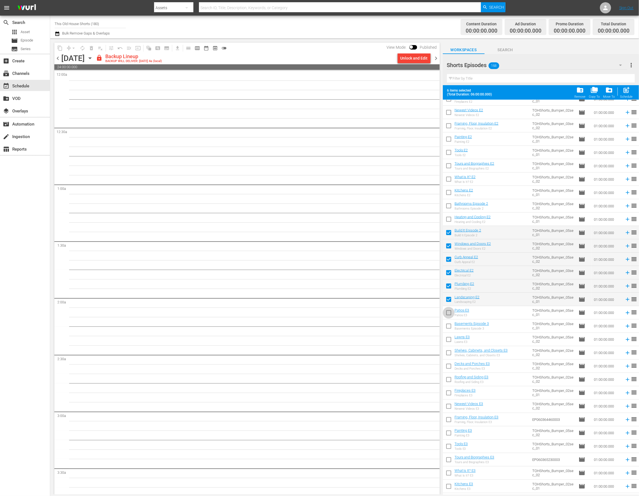
click at [449, 314] on input "checkbox" at bounding box center [449, 314] width 12 height 12
checkbox input "true"
click at [448, 327] on input "checkbox" at bounding box center [449, 328] width 12 height 12
checkbox input "true"
click at [448, 340] on input "checkbox" at bounding box center [449, 341] width 12 height 12
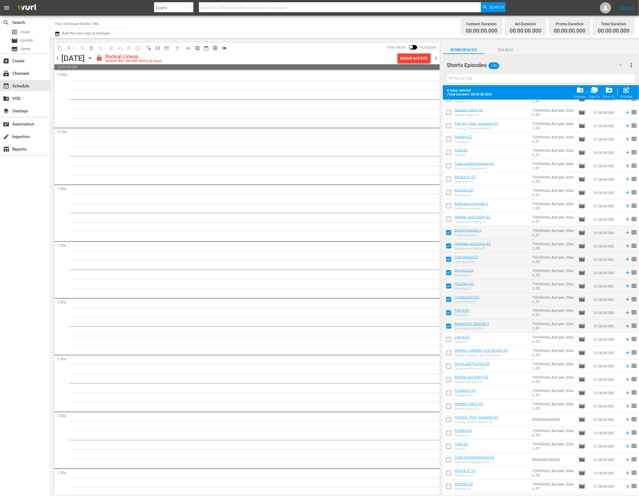
checkbox input "true"
click at [448, 353] on input "checkbox" at bounding box center [449, 354] width 12 height 12
checkbox input "true"
drag, startPoint x: 447, startPoint y: 369, endPoint x: 447, endPoint y: 375, distance: 6.1
click at [447, 369] on input "checkbox" at bounding box center [449, 368] width 12 height 12
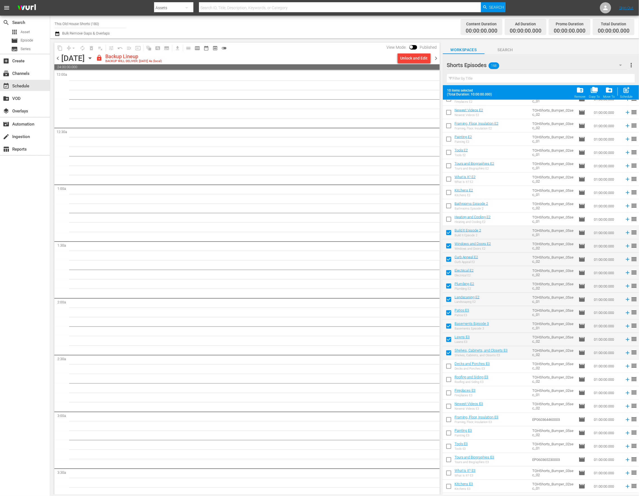
checkbox input "true"
click at [447, 381] on input "checkbox" at bounding box center [449, 381] width 12 height 12
checkbox input "true"
click at [448, 398] on input "checkbox" at bounding box center [449, 395] width 12 height 12
checkbox input "true"
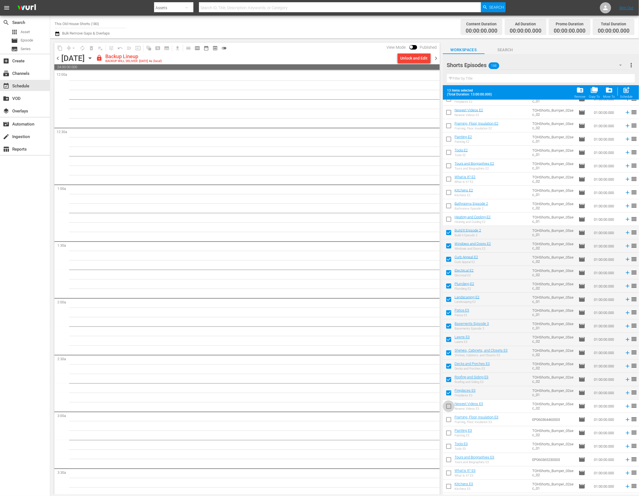
click at [448, 410] on input "checkbox" at bounding box center [449, 408] width 12 height 12
checkbox input "true"
click at [449, 421] on input "checkbox" at bounding box center [449, 421] width 12 height 12
checkbox input "true"
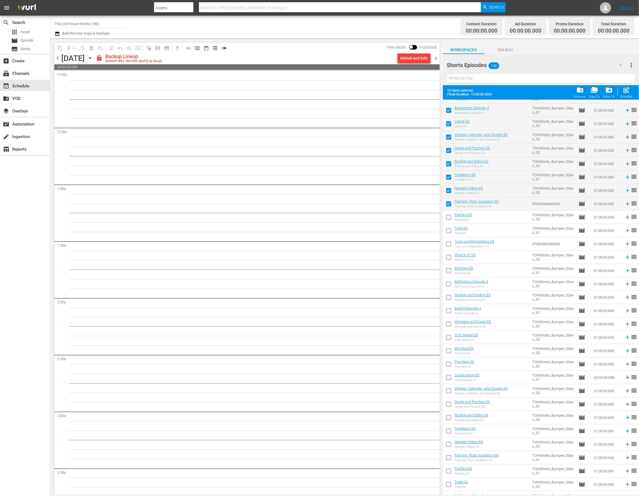
scroll to position [654, 0]
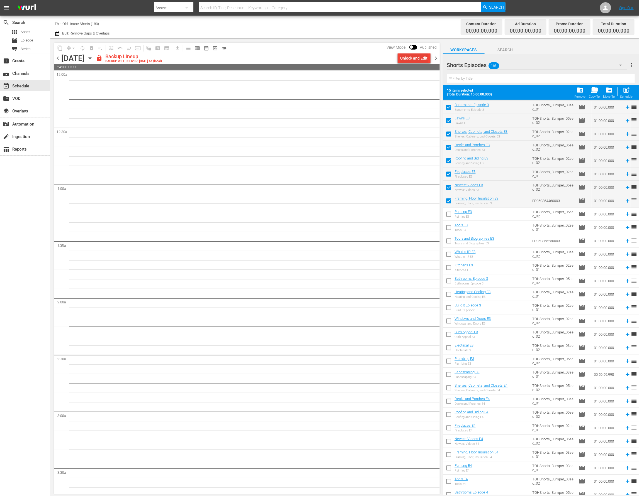
click at [423, 54] on div "Unlock and Edit" at bounding box center [413, 58] width 27 height 10
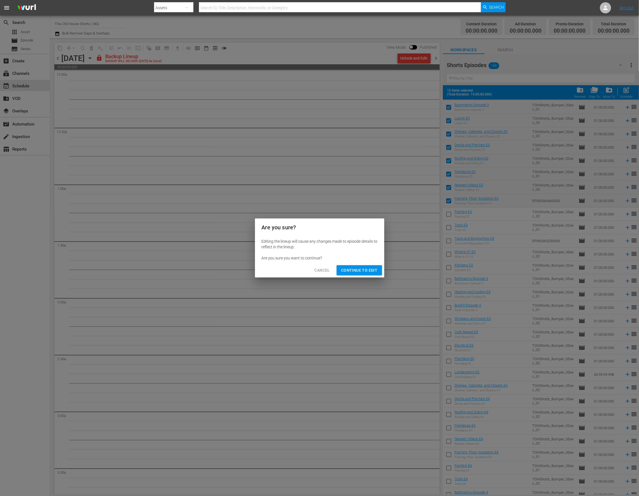
click at [361, 273] on span "Continue to Edit" at bounding box center [359, 270] width 36 height 7
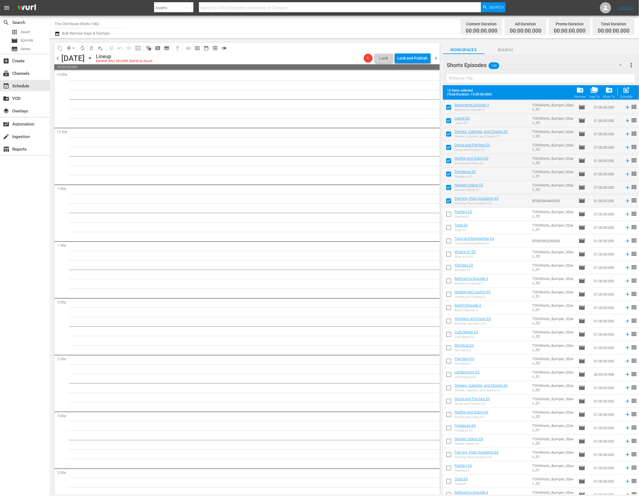
click at [446, 216] on input "checkbox" at bounding box center [449, 216] width 12 height 12
checkbox input "true"
click at [448, 228] on input "checkbox" at bounding box center [449, 229] width 12 height 12
checkbox input "true"
click at [448, 243] on input "checkbox" at bounding box center [449, 242] width 12 height 12
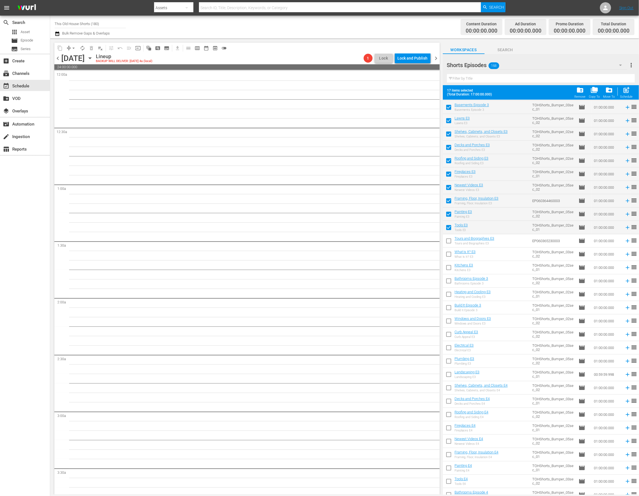
checkbox input "true"
click at [450, 255] on input "checkbox" at bounding box center [449, 256] width 12 height 12
checkbox input "true"
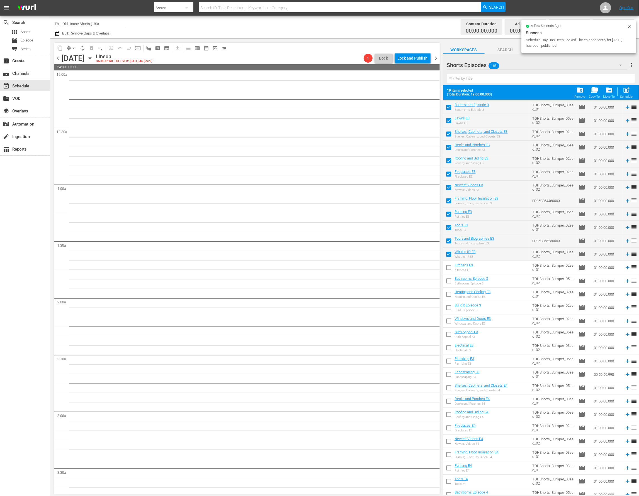
click at [448, 271] on input "checkbox" at bounding box center [449, 269] width 12 height 12
checkbox input "true"
click at [449, 284] on input "checkbox" at bounding box center [449, 283] width 12 height 12
checkbox input "true"
drag, startPoint x: 447, startPoint y: 296, endPoint x: 447, endPoint y: 300, distance: 4.7
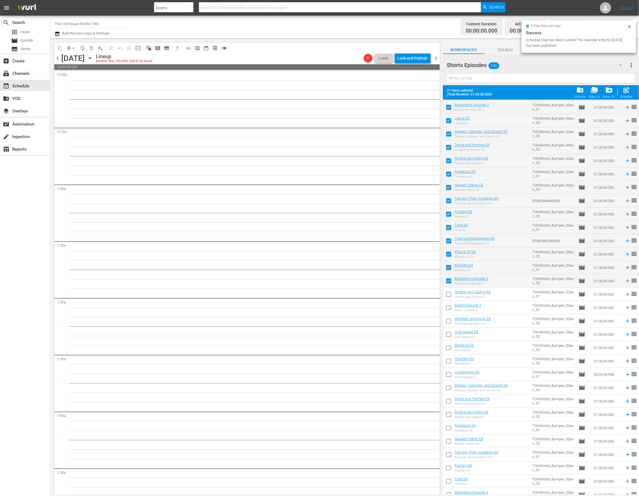
click at [447, 296] on input "checkbox" at bounding box center [449, 296] width 12 height 12
checkbox input "true"
click at [449, 309] on input "checkbox" at bounding box center [449, 309] width 12 height 12
checkbox input "true"
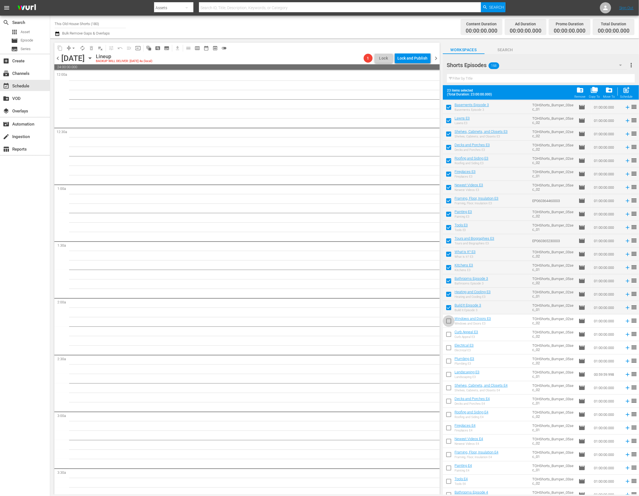
click at [449, 323] on input "checkbox" at bounding box center [449, 323] width 12 height 12
checkbox input "true"
click at [626, 92] on span "post_add" at bounding box center [627, 90] width 8 height 8
checkbox input "false"
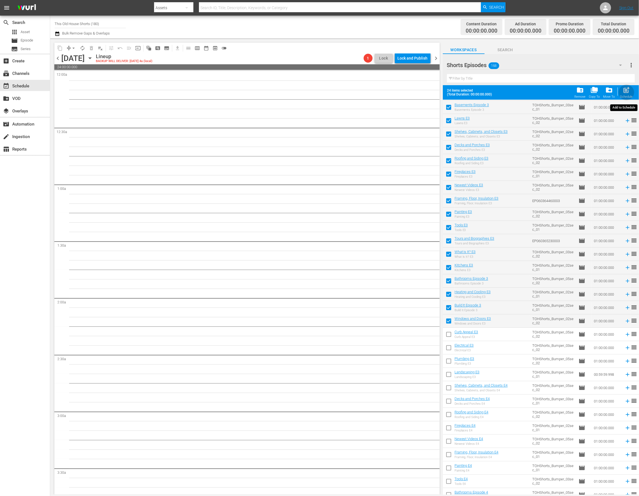
checkbox input "false"
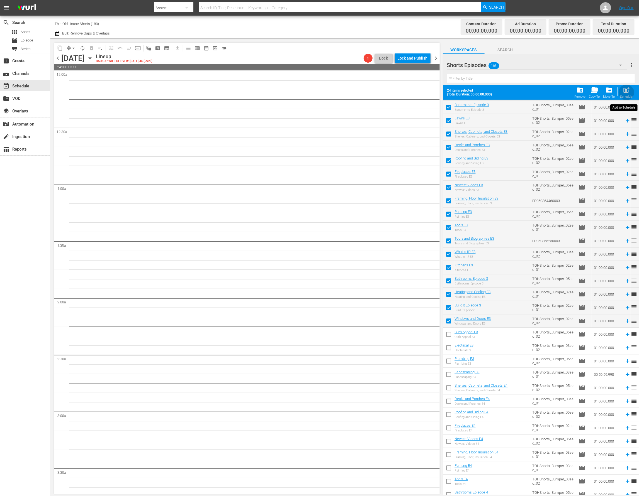
checkbox input "false"
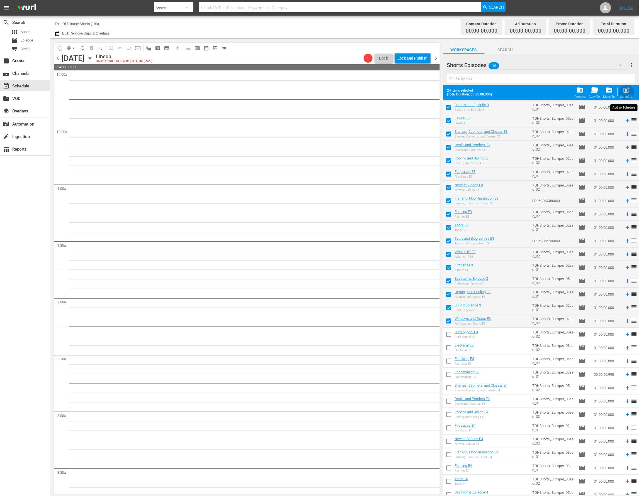
checkbox input "false"
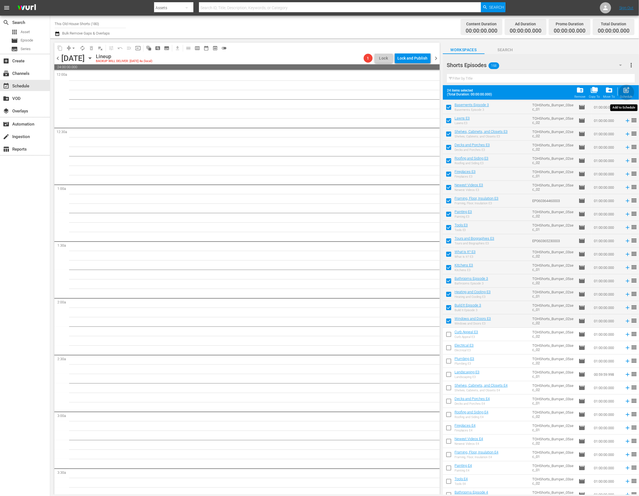
checkbox input "false"
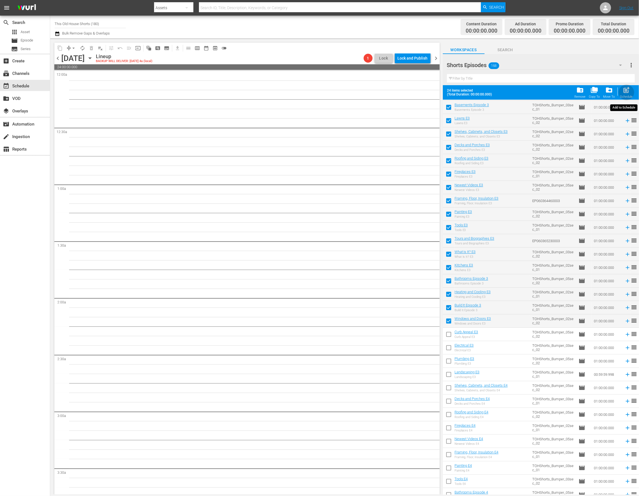
checkbox input "false"
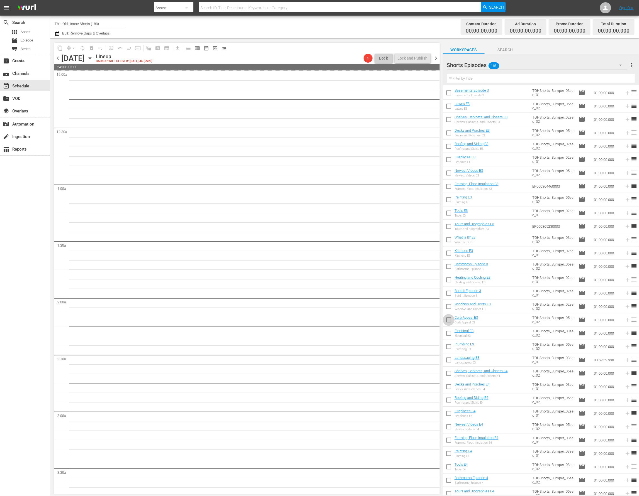
click at [448, 324] on input "checkbox" at bounding box center [449, 322] width 12 height 12
checkbox input "true"
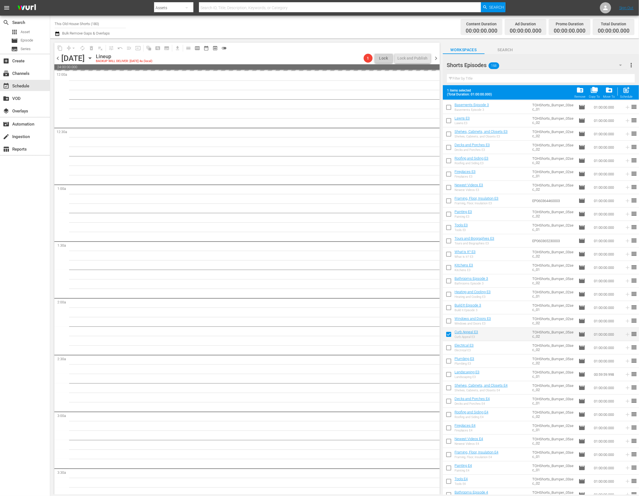
click at [446, 349] on input "checkbox" at bounding box center [449, 349] width 12 height 12
checkbox input "true"
click at [446, 361] on input "checkbox" at bounding box center [449, 363] width 12 height 12
checkbox input "true"
click at [449, 375] on input "checkbox" at bounding box center [449, 376] width 12 height 12
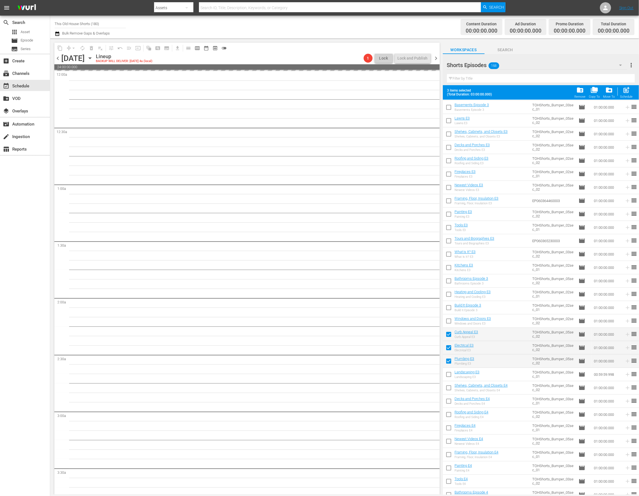
checkbox input "true"
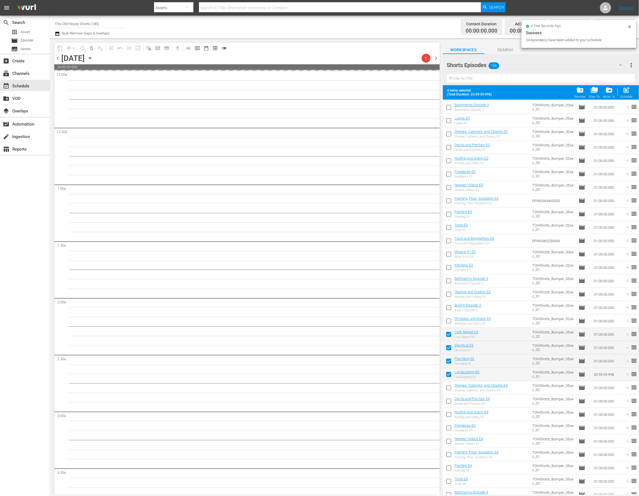
click at [448, 389] on input "checkbox" at bounding box center [449, 390] width 12 height 12
checkbox input "true"
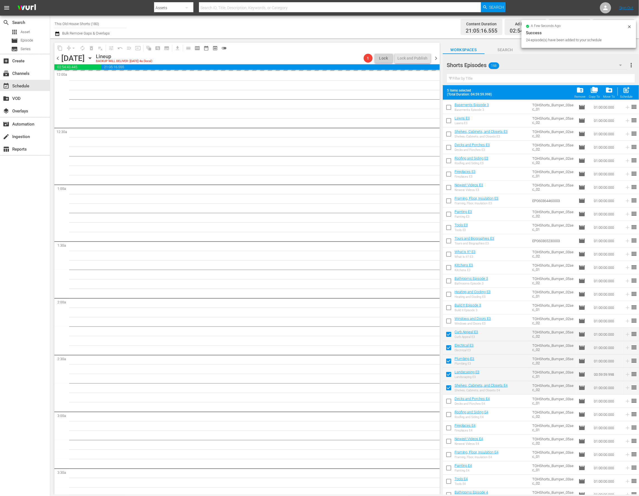
click at [448, 403] on input "checkbox" at bounding box center [449, 403] width 12 height 12
checkbox input "true"
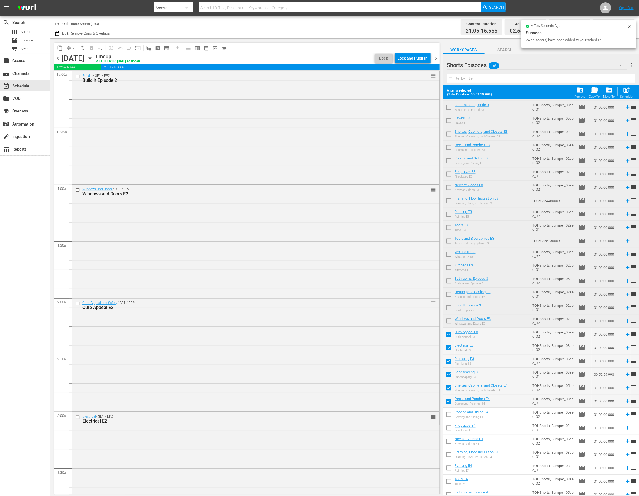
click at [448, 416] on input "checkbox" at bounding box center [449, 416] width 12 height 12
checkbox input "true"
click at [449, 427] on input "checkbox" at bounding box center [449, 430] width 12 height 12
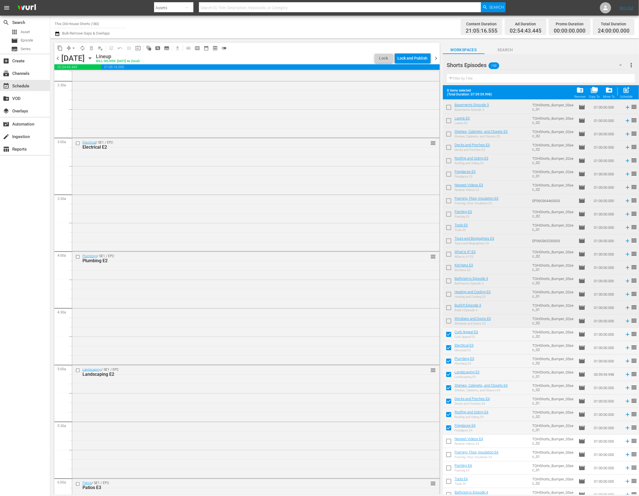
scroll to position [0, 0]
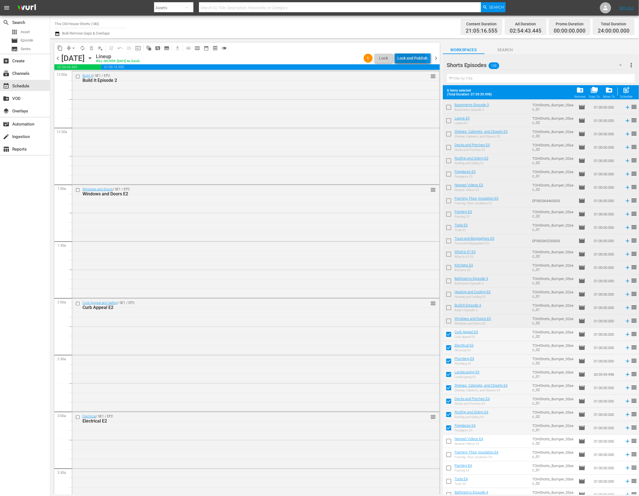
click at [411, 58] on div "Lock and Publish" at bounding box center [412, 58] width 30 height 10
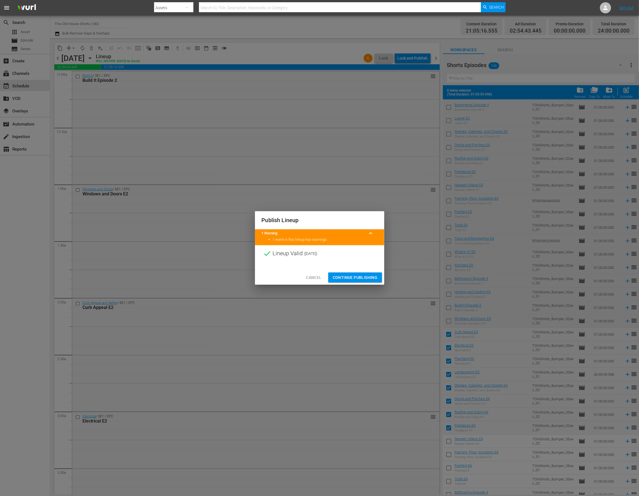
click at [343, 277] on span "Continue Publishing" at bounding box center [355, 277] width 45 height 7
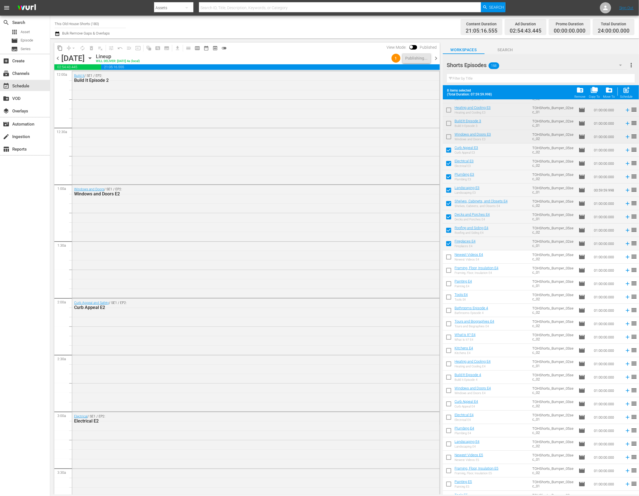
scroll to position [839, 0]
click at [436, 59] on span "chevron_right" at bounding box center [436, 58] width 7 height 7
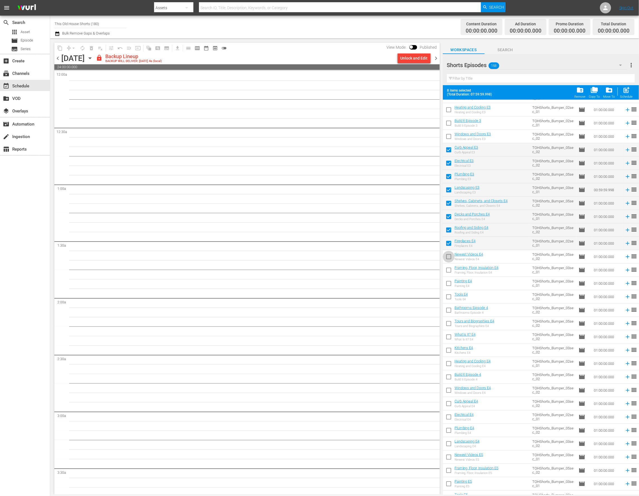
click at [448, 255] on input "checkbox" at bounding box center [449, 258] width 12 height 12
click at [448, 270] on input "checkbox" at bounding box center [449, 271] width 12 height 12
click at [448, 283] on input "checkbox" at bounding box center [449, 285] width 12 height 12
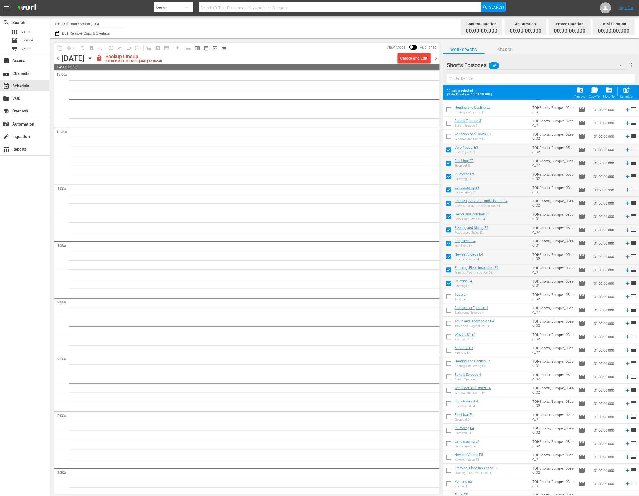
click at [449, 299] on input "checkbox" at bounding box center [449, 298] width 12 height 12
click at [448, 309] on input "checkbox" at bounding box center [449, 312] width 12 height 12
click at [451, 324] on input "checkbox" at bounding box center [449, 325] width 12 height 12
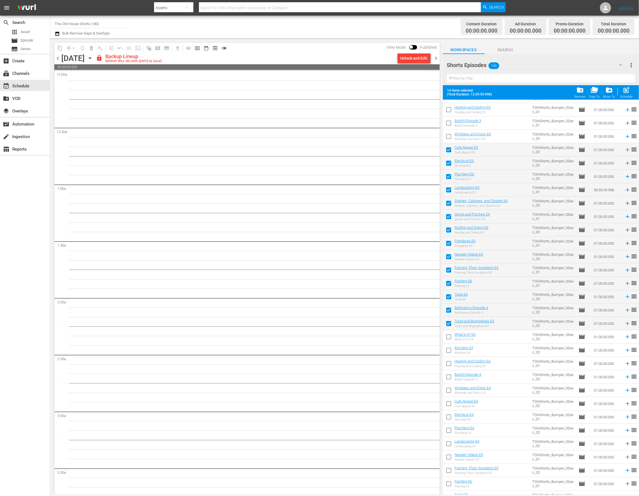
click at [448, 336] on input "checkbox" at bounding box center [449, 338] width 12 height 12
click at [448, 352] on input "checkbox" at bounding box center [449, 352] width 12 height 12
click at [448, 363] on input "checkbox" at bounding box center [449, 365] width 12 height 12
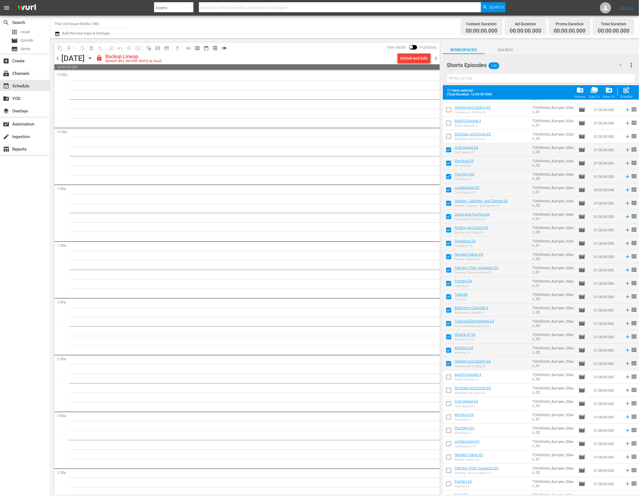
click at [448, 379] on input "checkbox" at bounding box center [449, 378] width 12 height 12
click at [448, 391] on input "checkbox" at bounding box center [449, 392] width 12 height 12
click at [449, 405] on input "checkbox" at bounding box center [449, 405] width 12 height 12
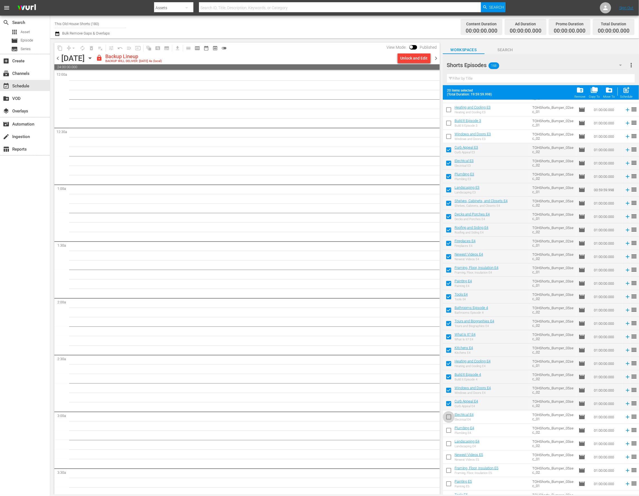
click at [448, 418] on input "checkbox" at bounding box center [449, 418] width 12 height 12
click at [450, 434] on input "checkbox" at bounding box center [449, 432] width 12 height 12
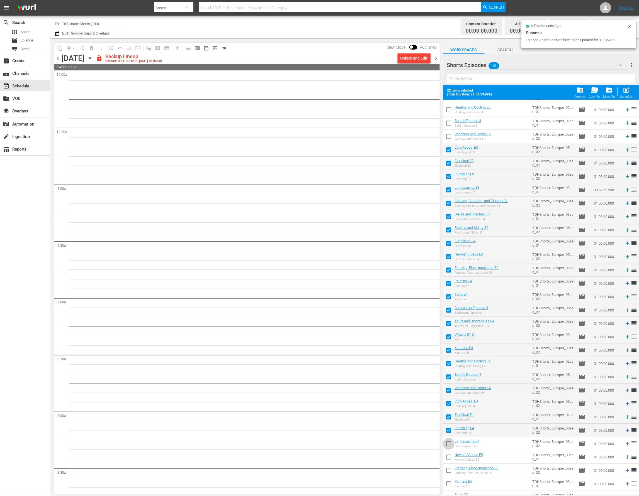
click at [448, 443] on input "checkbox" at bounding box center [449, 445] width 12 height 12
click at [448, 457] on input "checkbox" at bounding box center [449, 459] width 12 height 12
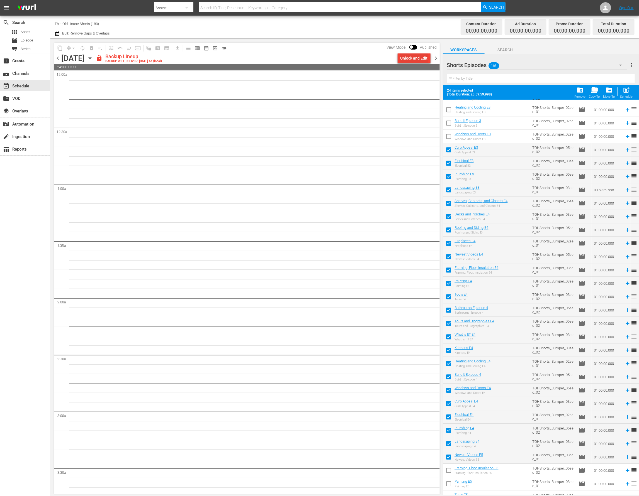
click at [403, 58] on div "Unlock and Edit" at bounding box center [413, 58] width 27 height 10
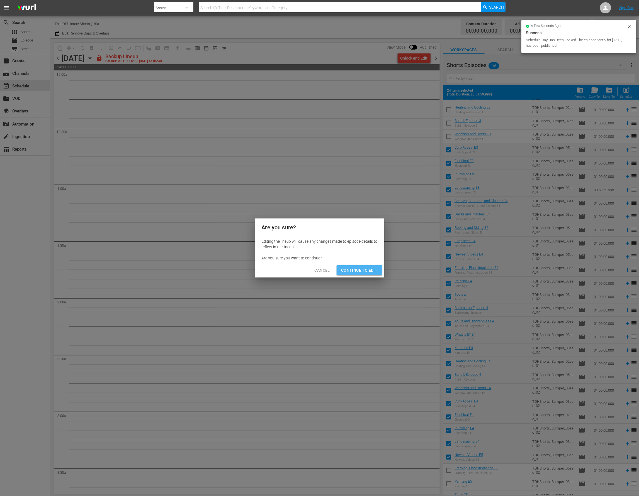
click at [361, 271] on span "Continue to Edit" at bounding box center [359, 270] width 36 height 7
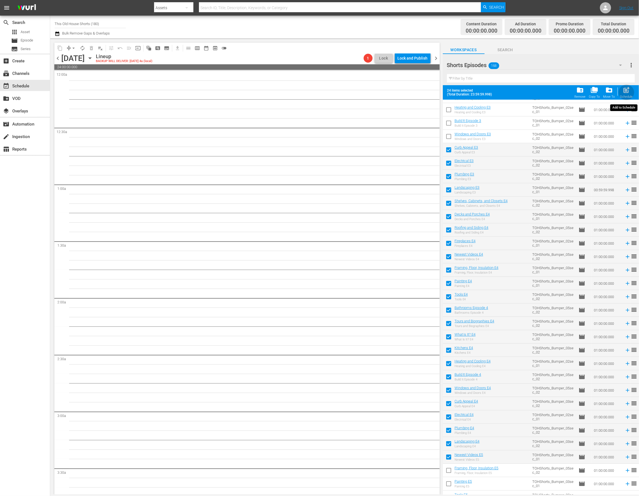
click at [626, 92] on span "post_add" at bounding box center [627, 90] width 8 height 8
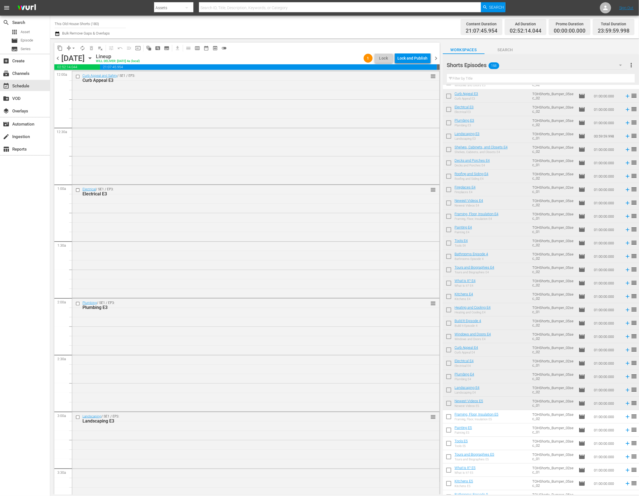
scroll to position [887, 0]
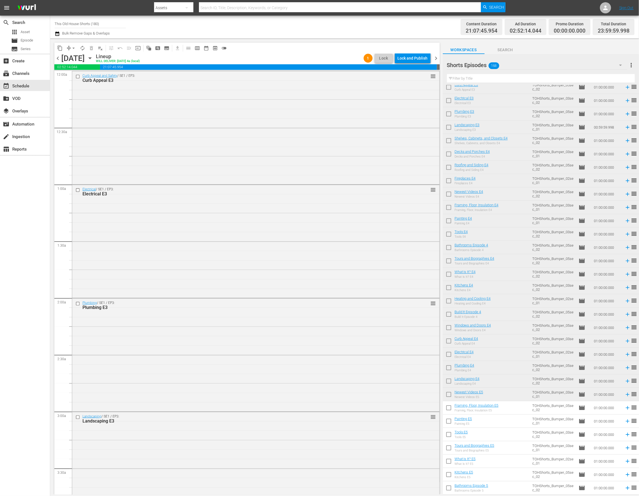
click at [449, 409] on input "checkbox" at bounding box center [449, 409] width 12 height 12
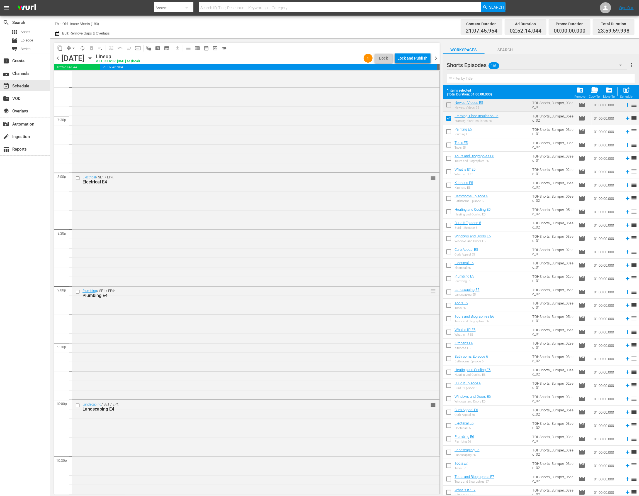
scroll to position [2303, 0]
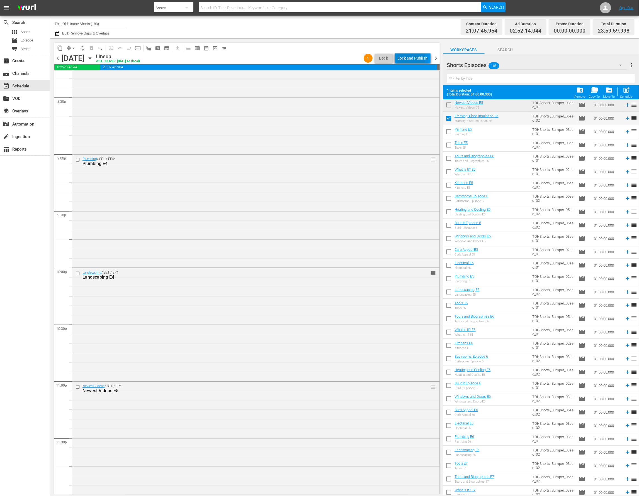
click at [404, 58] on div "Lock and Publish" at bounding box center [412, 58] width 30 height 10
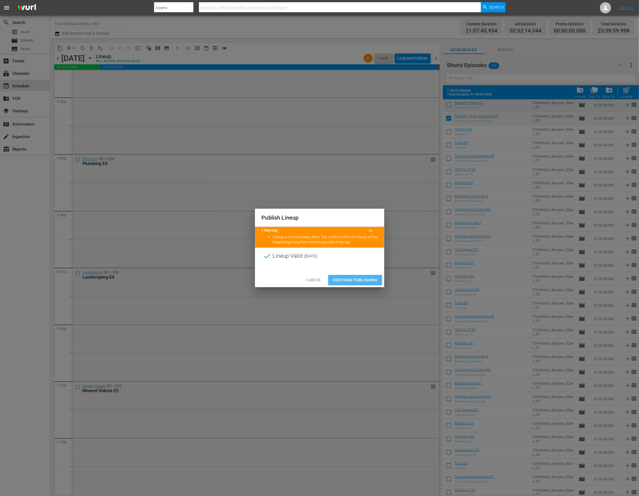
click at [352, 280] on span "Continue Publishing" at bounding box center [355, 280] width 45 height 7
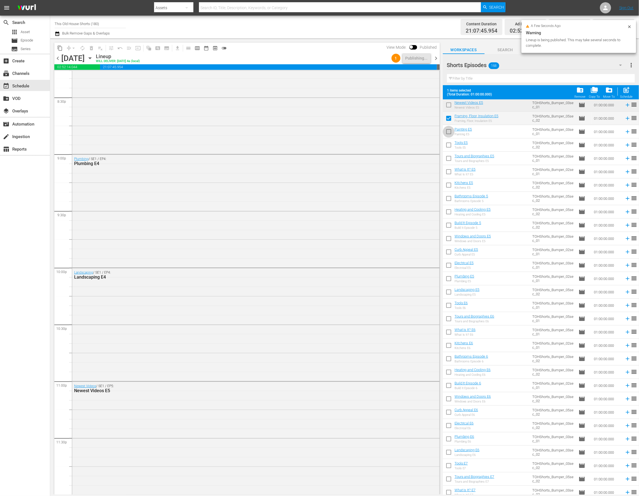
click at [448, 133] on input "checkbox" at bounding box center [449, 133] width 12 height 12
click at [448, 148] on input "checkbox" at bounding box center [449, 146] width 12 height 12
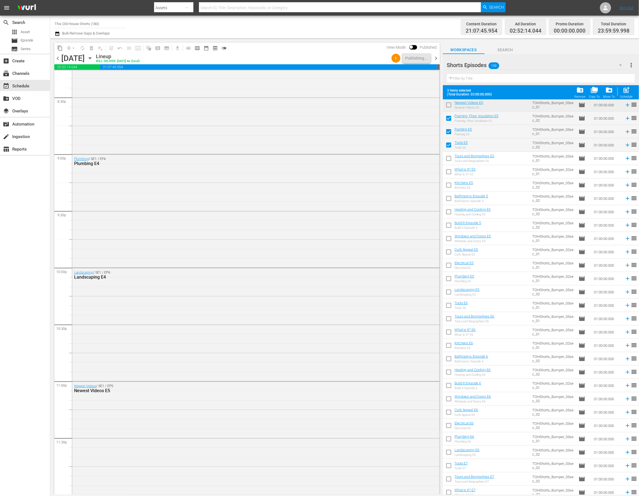
click at [448, 157] on input "checkbox" at bounding box center [449, 160] width 12 height 12
click at [449, 172] on input "checkbox" at bounding box center [449, 173] width 12 height 12
click at [447, 184] on input "checkbox" at bounding box center [449, 186] width 12 height 12
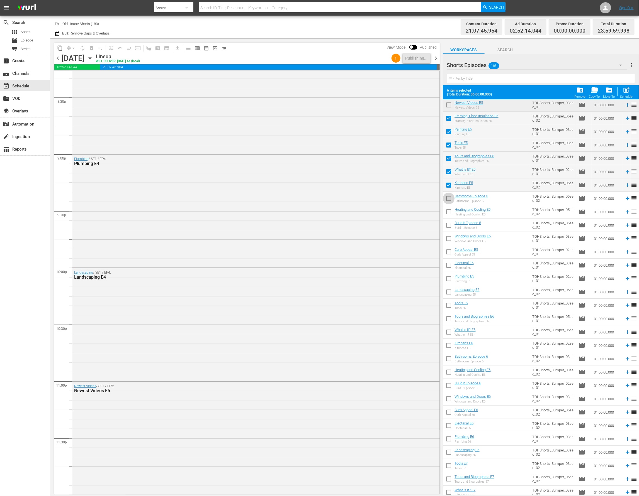
click at [446, 199] on input "checkbox" at bounding box center [449, 200] width 12 height 12
click at [448, 214] on input "checkbox" at bounding box center [449, 213] width 12 height 12
click at [448, 224] on input "checkbox" at bounding box center [449, 227] width 12 height 12
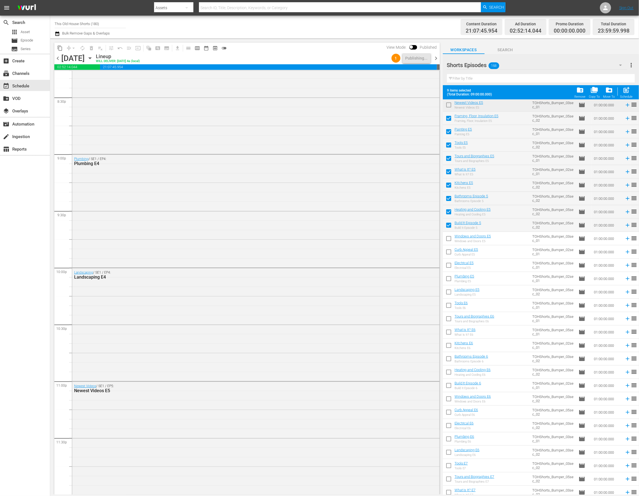
click at [449, 241] on input "checkbox" at bounding box center [449, 240] width 12 height 12
click at [449, 252] on input "checkbox" at bounding box center [449, 253] width 12 height 12
click at [448, 266] on input "checkbox" at bounding box center [449, 267] width 12 height 12
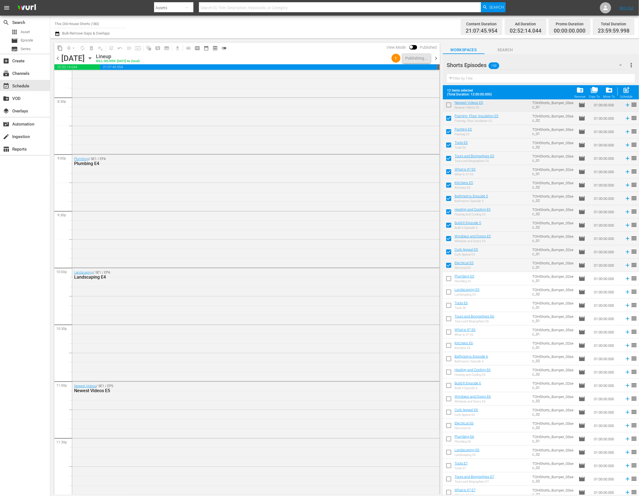
click at [448, 278] on input "checkbox" at bounding box center [449, 280] width 12 height 12
click at [448, 293] on input "checkbox" at bounding box center [449, 293] width 12 height 12
click at [448, 305] on input "checkbox" at bounding box center [449, 307] width 12 height 12
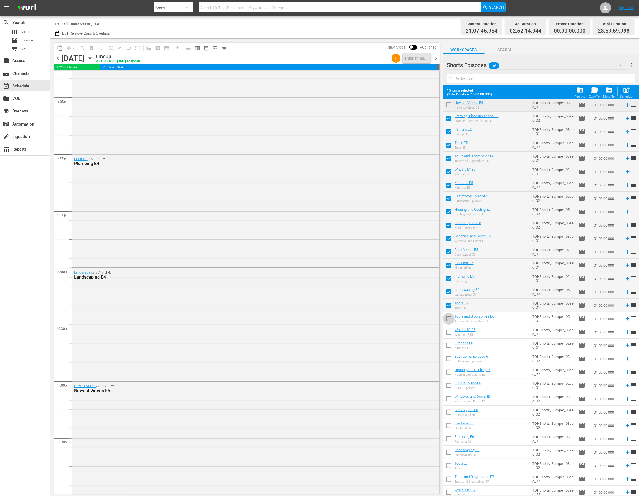
click at [447, 319] on input "checkbox" at bounding box center [449, 320] width 12 height 12
click at [446, 333] on input "checkbox" at bounding box center [449, 334] width 12 height 12
click at [447, 345] on input "checkbox" at bounding box center [449, 347] width 12 height 12
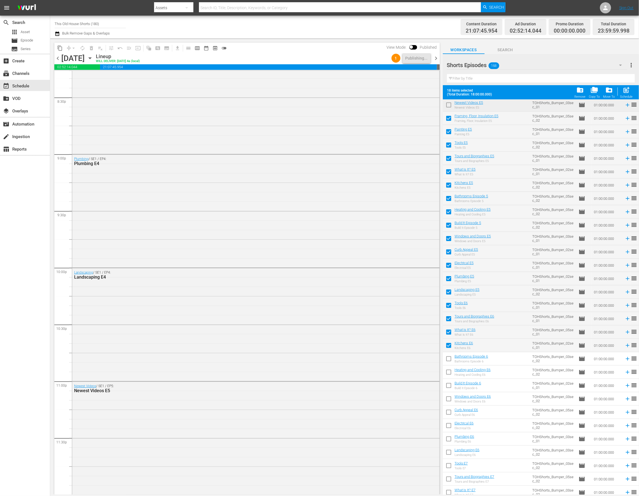
click at [447, 357] on input "checkbox" at bounding box center [449, 360] width 12 height 12
click at [447, 371] on input "checkbox" at bounding box center [449, 374] width 12 height 12
click at [448, 389] on input "checkbox" at bounding box center [449, 387] width 12 height 12
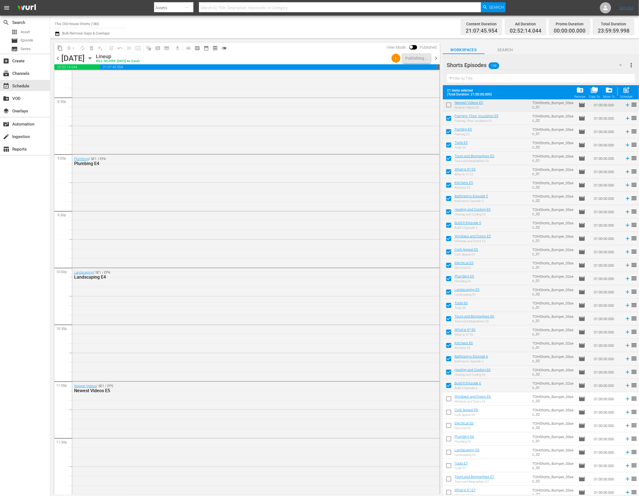
click at [448, 397] on input "checkbox" at bounding box center [449, 400] width 12 height 12
click at [448, 414] on input "checkbox" at bounding box center [449, 414] width 12 height 12
click at [448, 423] on input "checkbox" at bounding box center [449, 427] width 12 height 12
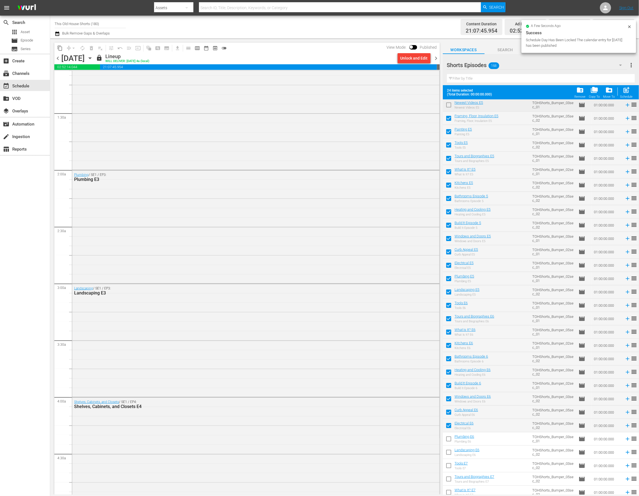
scroll to position [0, 0]
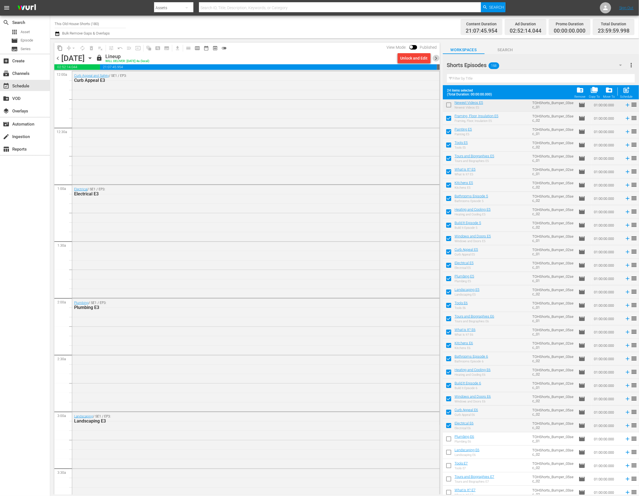
click at [436, 58] on span "chevron_right" at bounding box center [436, 58] width 7 height 7
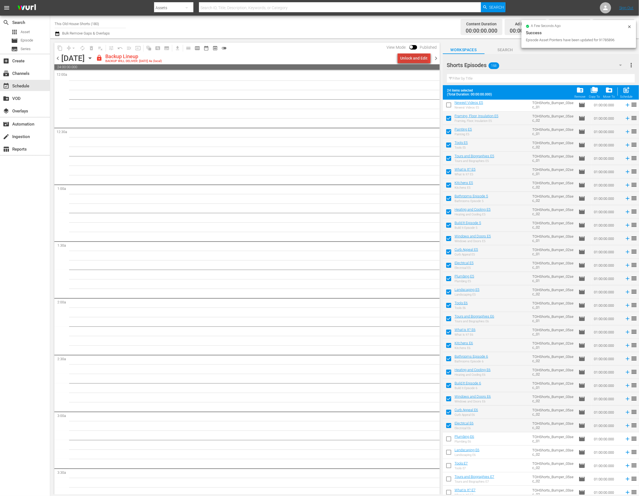
click at [416, 58] on div "Unlock and Edit" at bounding box center [413, 58] width 27 height 10
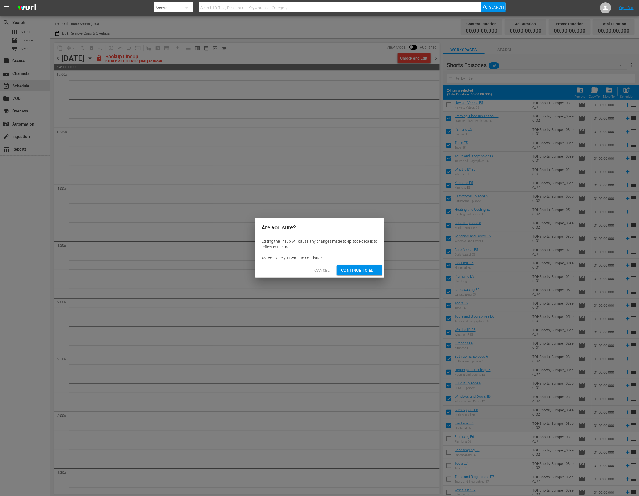
click at [358, 272] on span "Continue to Edit" at bounding box center [359, 270] width 36 height 7
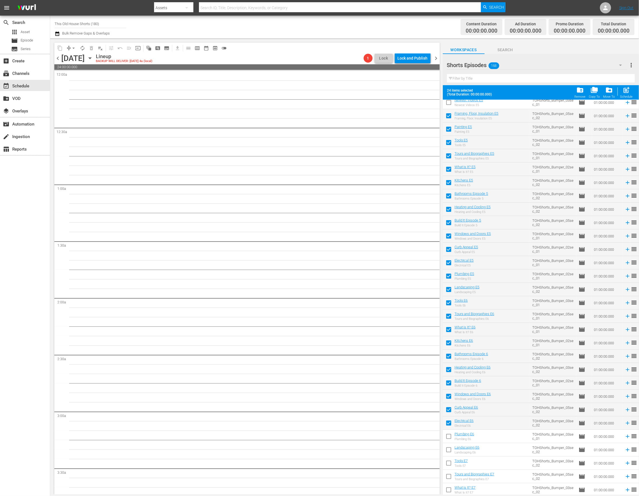
scroll to position [1193, 0]
click at [625, 91] on span "post_add" at bounding box center [627, 90] width 8 height 8
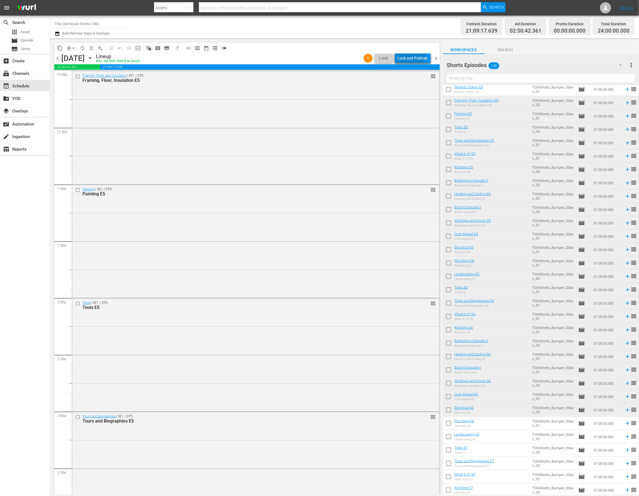
click at [405, 58] on div "Lock and Publish" at bounding box center [412, 58] width 30 height 10
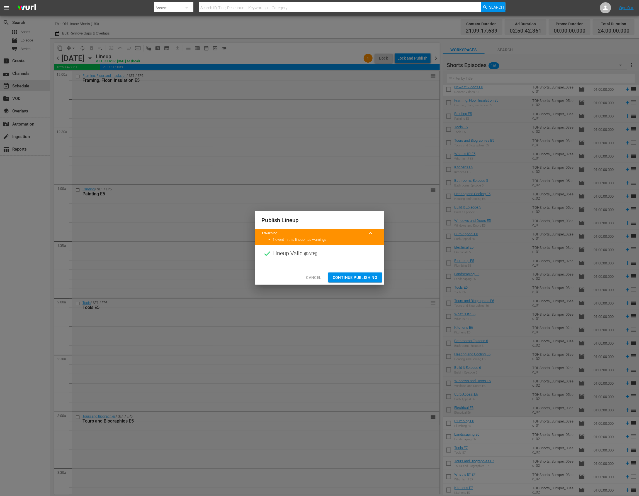
click at [343, 279] on span "Continue Publishing" at bounding box center [355, 277] width 45 height 7
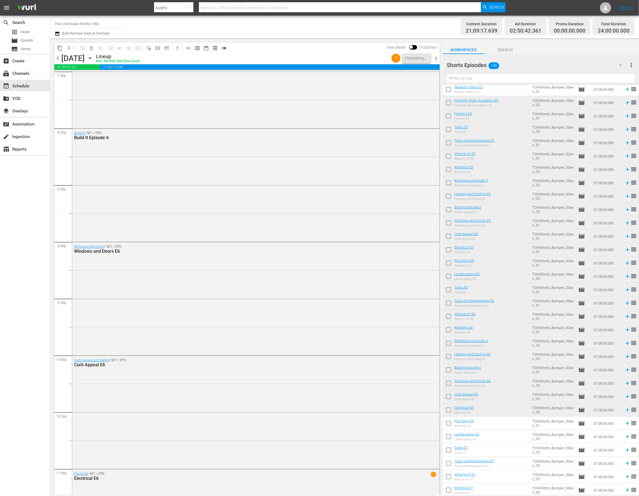
scroll to position [2303, 0]
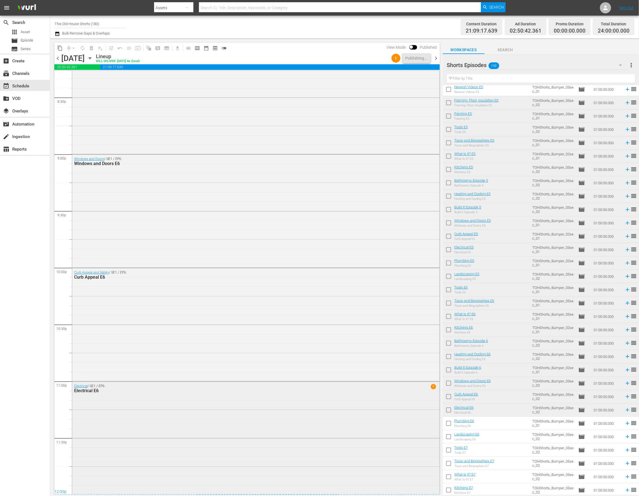
click at [352, 409] on div "Electrical / SE1 / EP6: Electrical E6 1" at bounding box center [255, 438] width 367 height 112
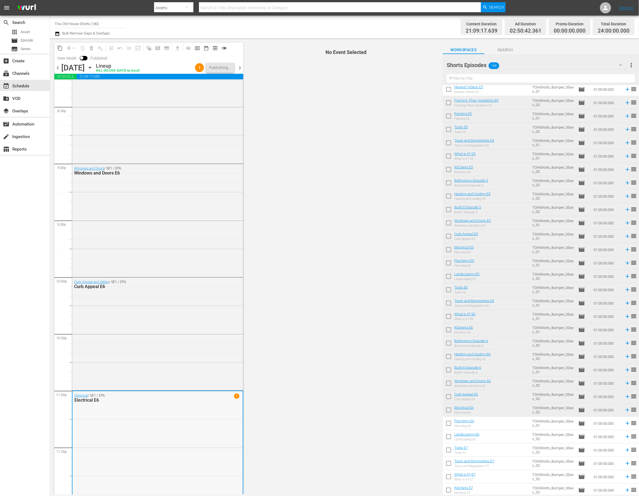
click at [154, 420] on div "Electrical / SE1 / EP6: Electrical E6 1" at bounding box center [157, 447] width 170 height 112
click at [449, 423] on input "checkbox" at bounding box center [449, 425] width 12 height 12
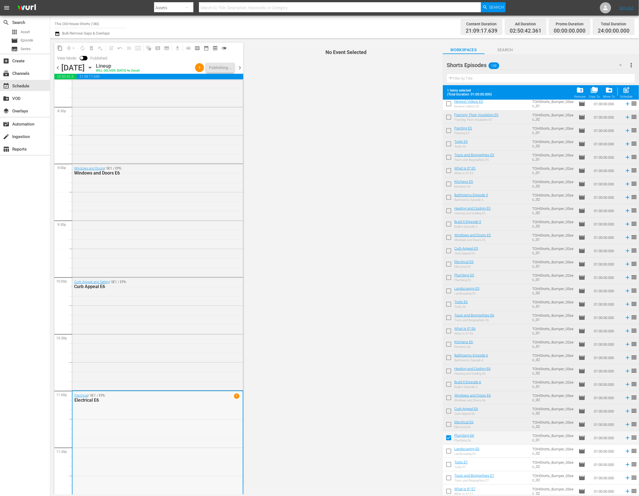
click at [160, 438] on div "Electrical / SE1 / EP6: Electrical E6 1" at bounding box center [157, 447] width 170 height 112
click at [450, 453] on input "checkbox" at bounding box center [449, 453] width 12 height 12
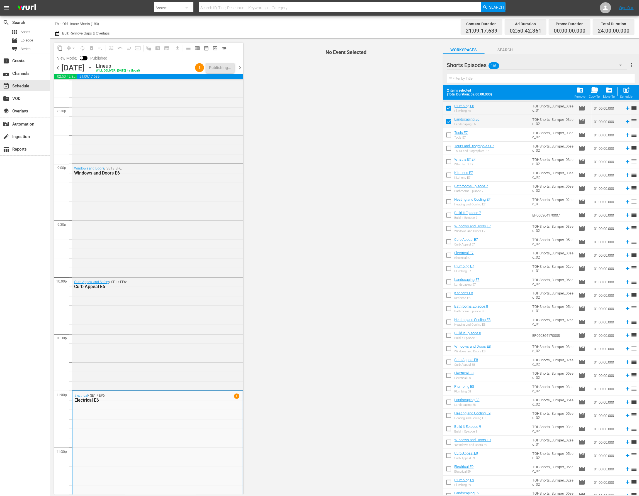
scroll to position [1523, 0]
click at [449, 134] on input "checkbox" at bounding box center [449, 136] width 12 height 12
click at [449, 150] on input "checkbox" at bounding box center [449, 149] width 12 height 12
click at [449, 160] on input "checkbox" at bounding box center [449, 163] width 12 height 12
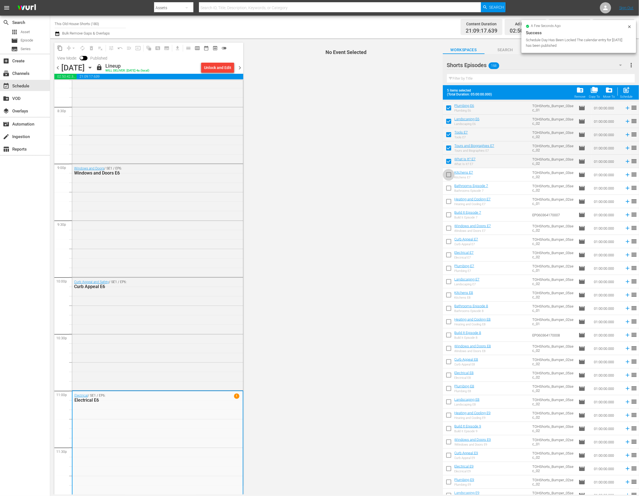
click at [448, 175] on input "checkbox" at bounding box center [449, 176] width 12 height 12
click at [448, 189] on input "checkbox" at bounding box center [449, 190] width 12 height 12
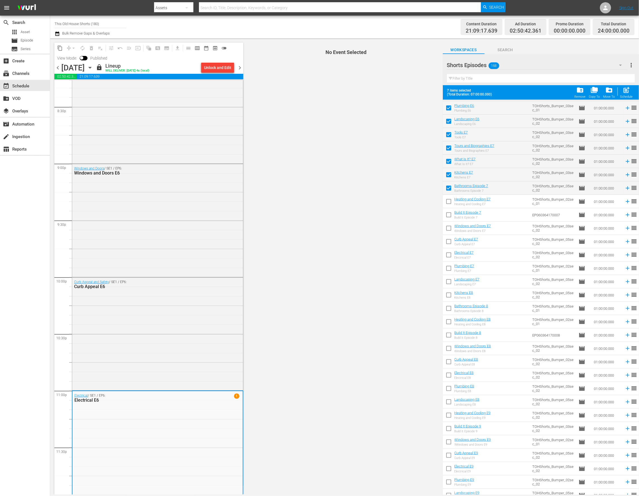
click at [448, 202] on input "checkbox" at bounding box center [449, 203] width 12 height 12
click at [448, 216] on input "checkbox" at bounding box center [449, 216] width 12 height 12
click at [238, 68] on span "chevron_right" at bounding box center [239, 67] width 7 height 7
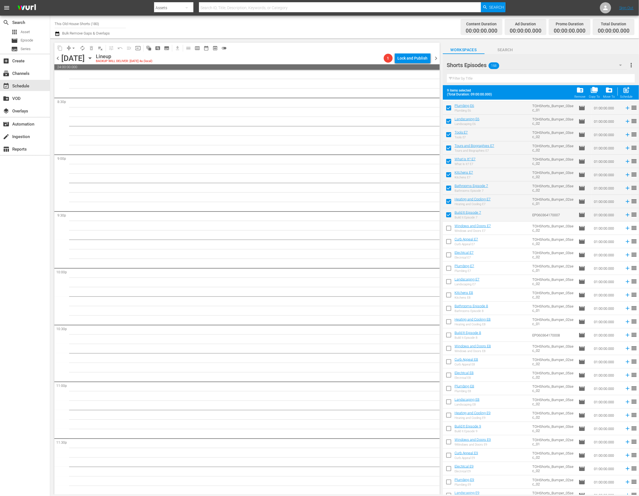
scroll to position [2303, 0]
click at [449, 229] on input "checkbox" at bounding box center [449, 230] width 12 height 12
click at [449, 243] on input "checkbox" at bounding box center [449, 243] width 12 height 12
click at [450, 257] on input "checkbox" at bounding box center [449, 256] width 12 height 12
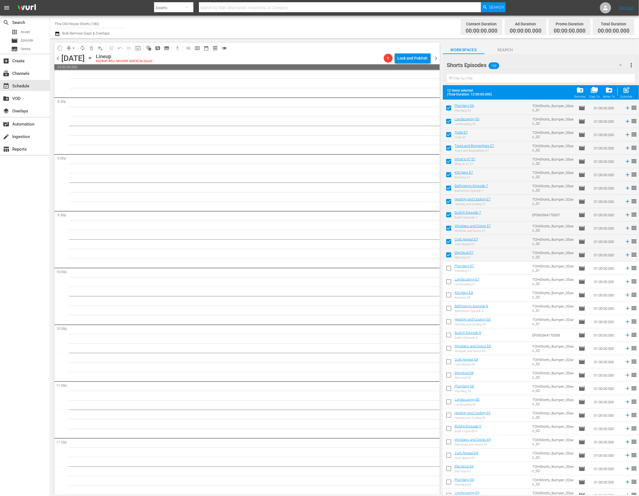
click at [450, 271] on input "checkbox" at bounding box center [449, 270] width 12 height 12
click at [448, 281] on input "checkbox" at bounding box center [449, 283] width 12 height 12
click at [447, 295] on input "checkbox" at bounding box center [449, 297] width 12 height 12
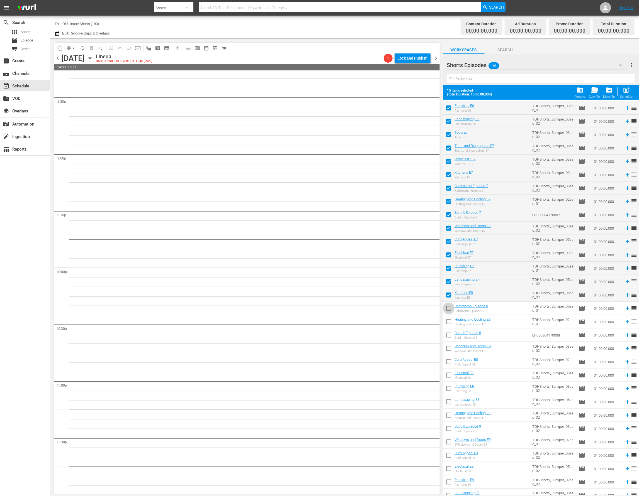
click at [449, 312] on input "checkbox" at bounding box center [449, 310] width 12 height 12
click at [447, 321] on input "checkbox" at bounding box center [449, 323] width 12 height 12
click at [447, 334] on input "checkbox" at bounding box center [449, 337] width 12 height 12
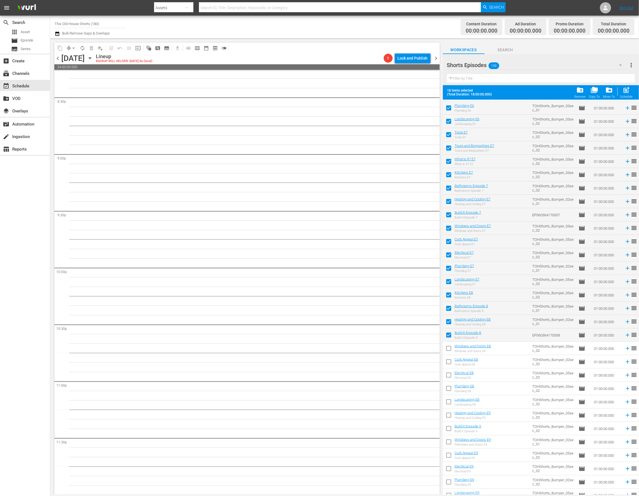
click at [447, 349] on input "checkbox" at bounding box center [449, 350] width 12 height 12
click at [447, 365] on input "checkbox" at bounding box center [449, 363] width 12 height 12
click at [447, 379] on input "checkbox" at bounding box center [449, 377] width 12 height 12
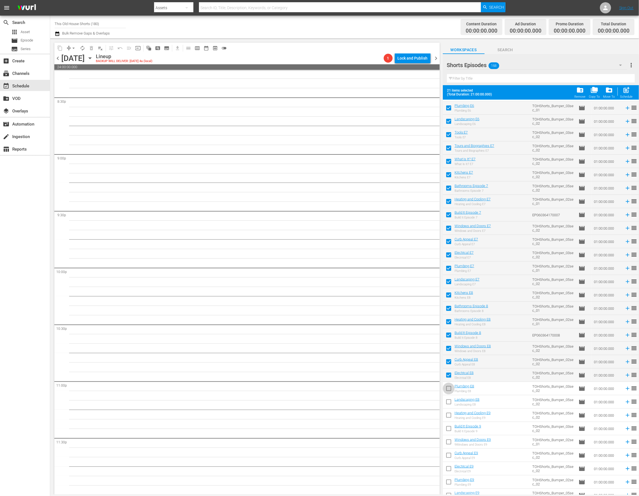
click at [447, 387] on input "checkbox" at bounding box center [449, 390] width 12 height 12
click at [445, 400] on input "checkbox" at bounding box center [449, 403] width 12 height 12
click at [451, 415] on input "checkbox" at bounding box center [449, 417] width 12 height 12
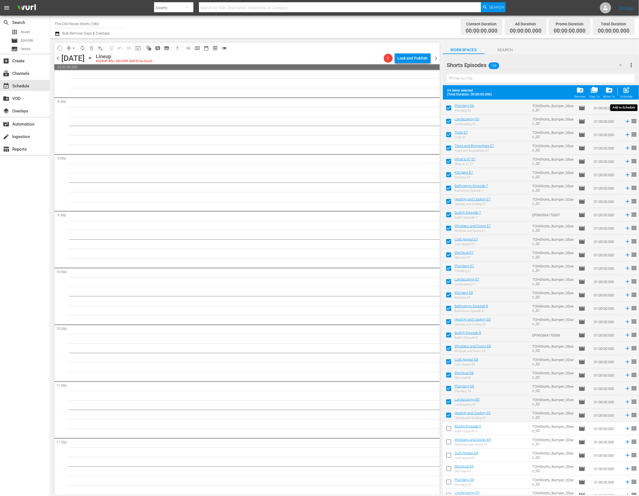
click at [624, 88] on span "post_add" at bounding box center [627, 90] width 8 height 8
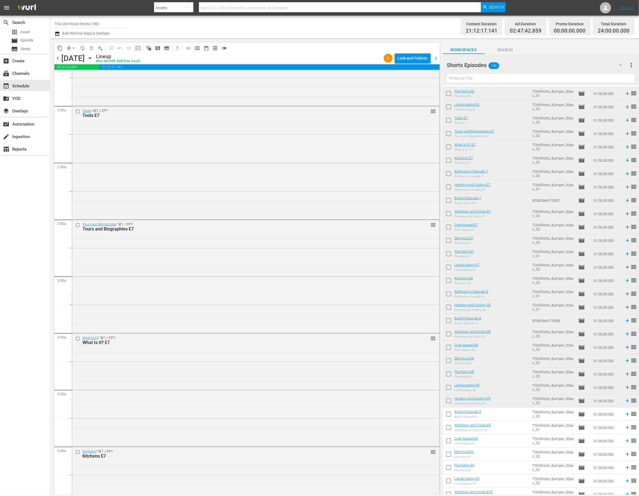
scroll to position [0, 0]
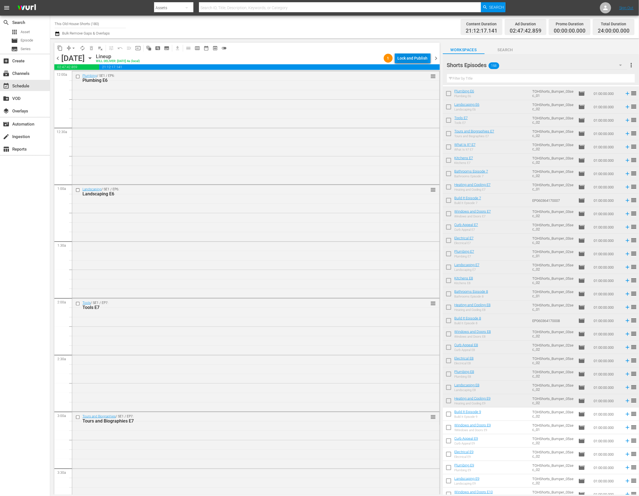
click at [417, 59] on div "Lock and Publish" at bounding box center [412, 58] width 30 height 10
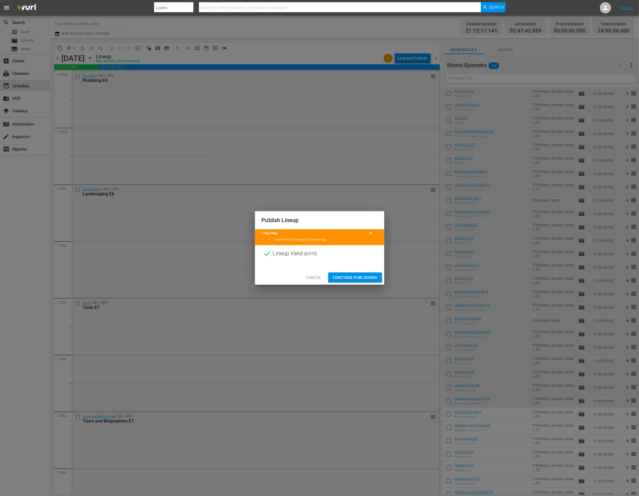
click at [349, 280] on span "Continue Publishing" at bounding box center [355, 277] width 45 height 7
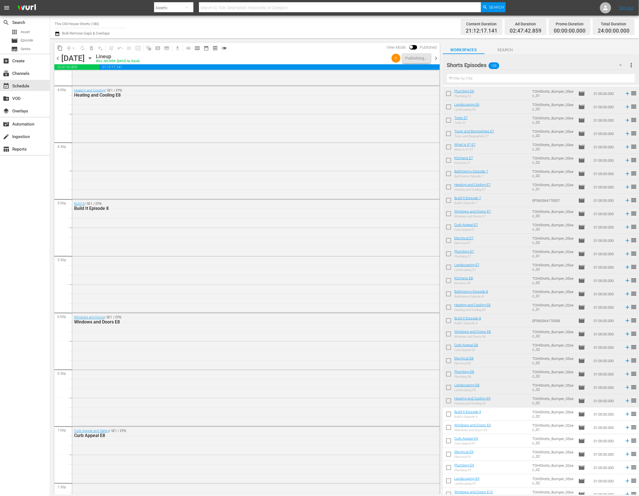
scroll to position [1829, 0]
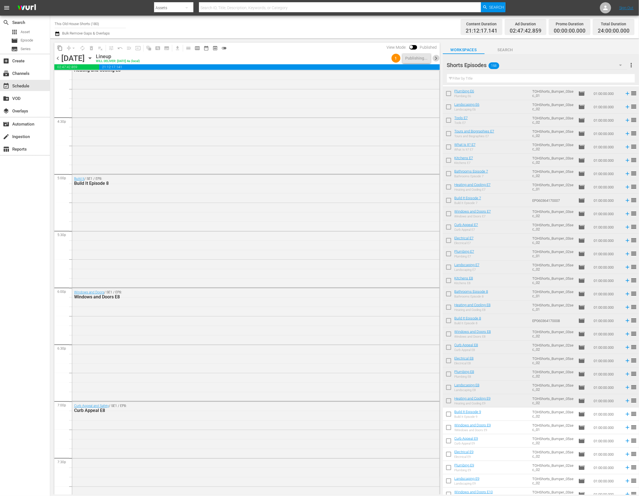
click at [437, 57] on span "chevron_right" at bounding box center [436, 58] width 7 height 7
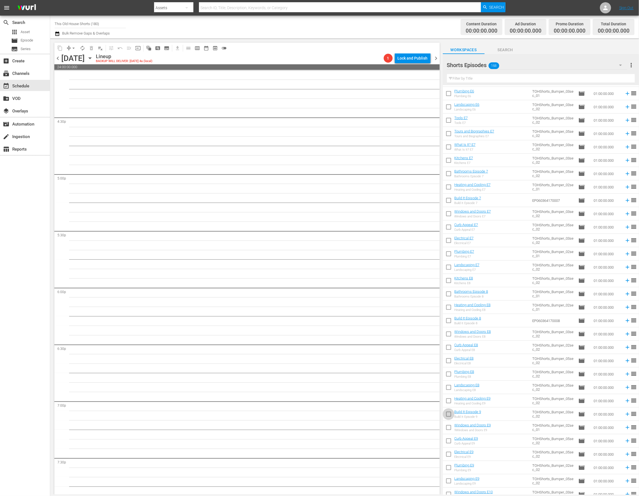
click at [447, 416] on input "checkbox" at bounding box center [449, 416] width 12 height 12
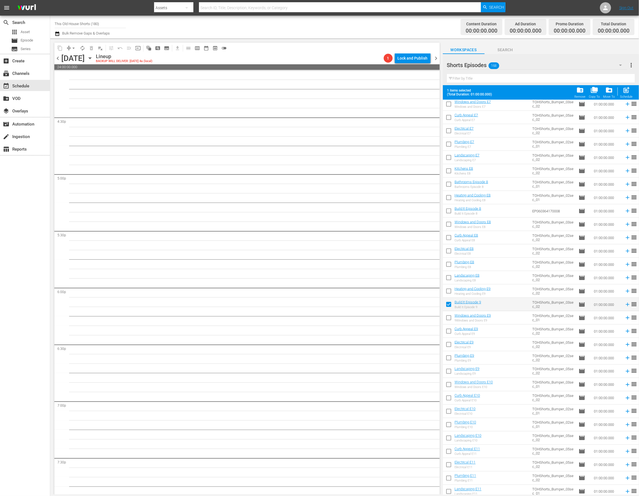
scroll to position [1659, 0]
click at [451, 307] on input "checkbox" at bounding box center [449, 307] width 12 height 12
click at [449, 321] on input "checkbox" at bounding box center [449, 320] width 12 height 12
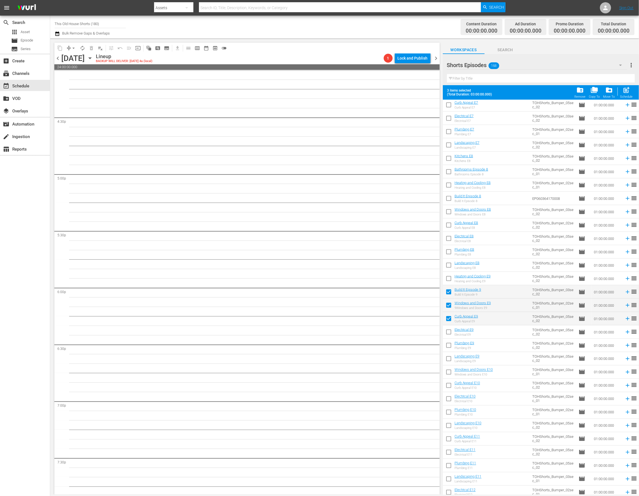
click at [448, 332] on input "checkbox" at bounding box center [449, 334] width 12 height 12
click at [446, 343] on input "checkbox" at bounding box center [449, 347] width 12 height 12
click at [448, 356] on input "checkbox" at bounding box center [449, 360] width 12 height 12
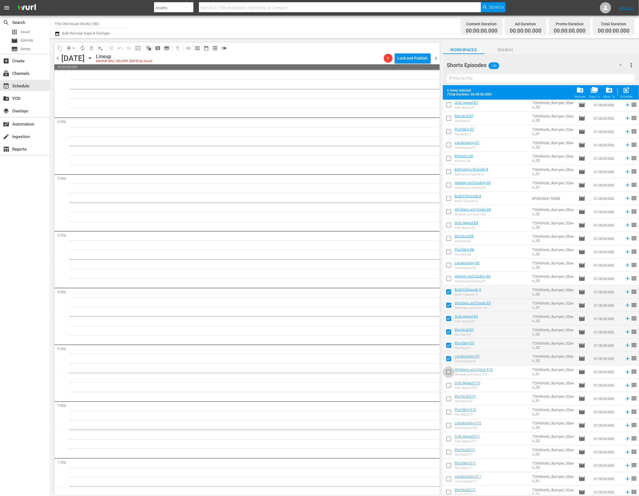
click at [448, 371] on input "checkbox" at bounding box center [449, 374] width 12 height 12
click at [449, 387] on input "checkbox" at bounding box center [449, 387] width 12 height 12
click at [448, 403] on input "checkbox" at bounding box center [449, 400] width 12 height 12
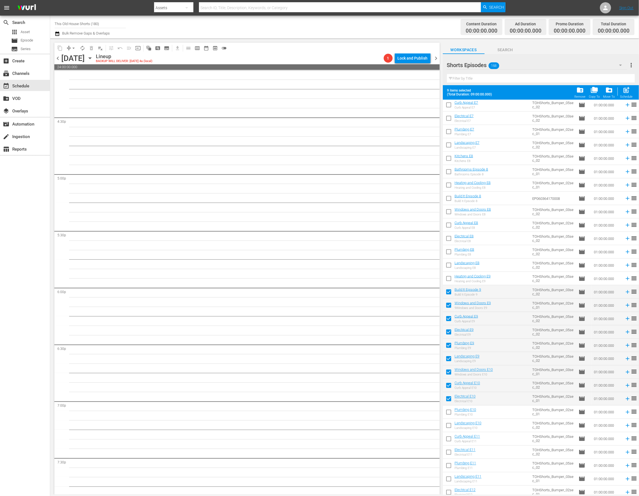
click at [448, 416] on input "checkbox" at bounding box center [449, 414] width 12 height 12
click at [448, 428] on input "checkbox" at bounding box center [449, 427] width 12 height 12
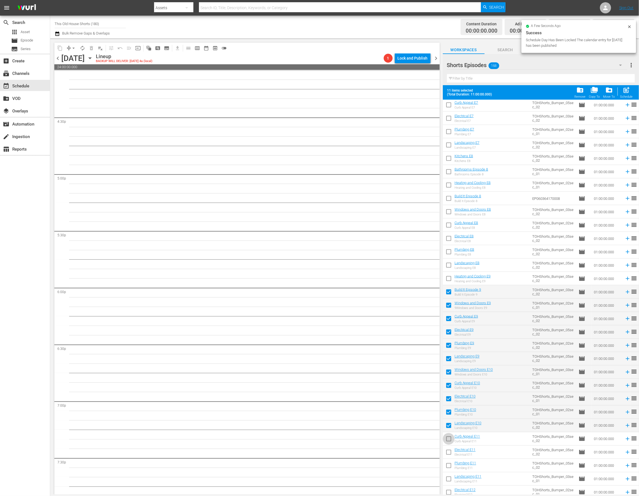
click at [447, 441] on input "checkbox" at bounding box center [449, 440] width 12 height 12
click at [447, 451] on input "checkbox" at bounding box center [449, 454] width 12 height 12
click at [447, 466] on input "checkbox" at bounding box center [449, 467] width 12 height 12
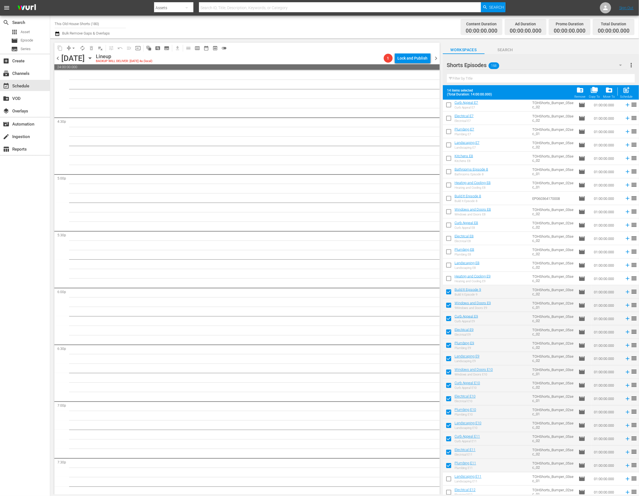
click at [449, 479] on input "checkbox" at bounding box center [449, 481] width 12 height 12
click at [449, 491] on input "checkbox" at bounding box center [449, 494] width 12 height 12
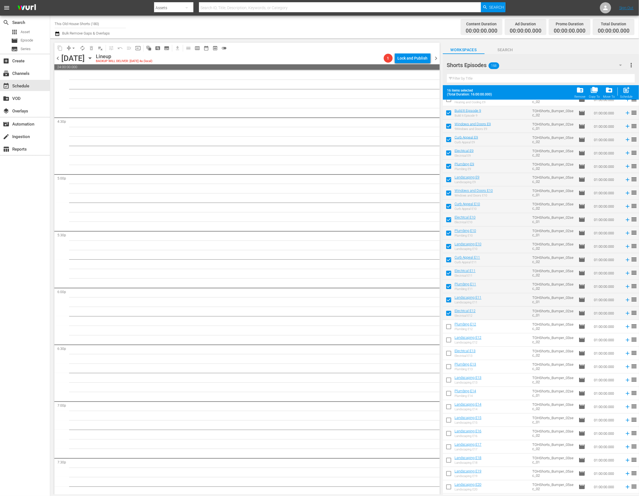
scroll to position [1864, 0]
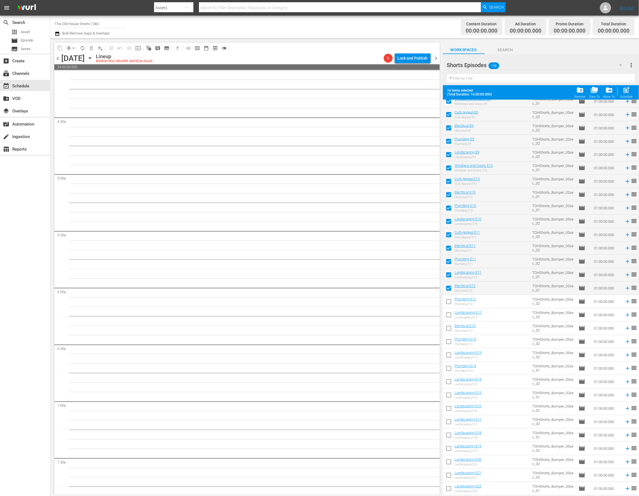
click at [448, 304] on input "checkbox" at bounding box center [449, 303] width 12 height 12
click at [448, 314] on input "checkbox" at bounding box center [449, 317] width 12 height 12
click at [449, 328] on input "checkbox" at bounding box center [449, 330] width 12 height 12
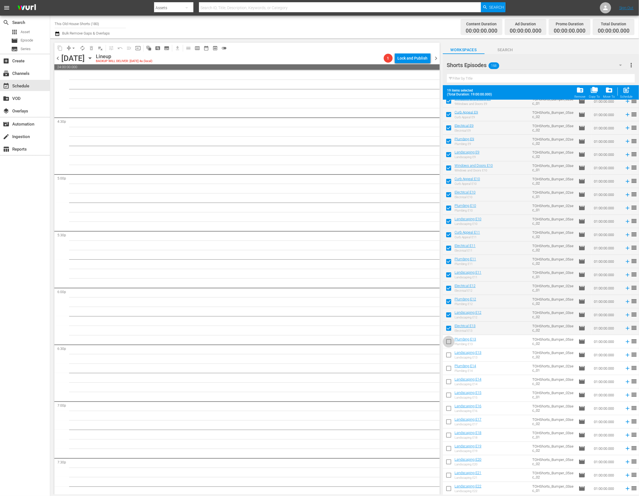
click at [448, 343] on input "checkbox" at bounding box center [449, 343] width 12 height 12
click at [447, 357] on input "checkbox" at bounding box center [449, 357] width 12 height 12
click at [448, 367] on input "checkbox" at bounding box center [449, 370] width 12 height 12
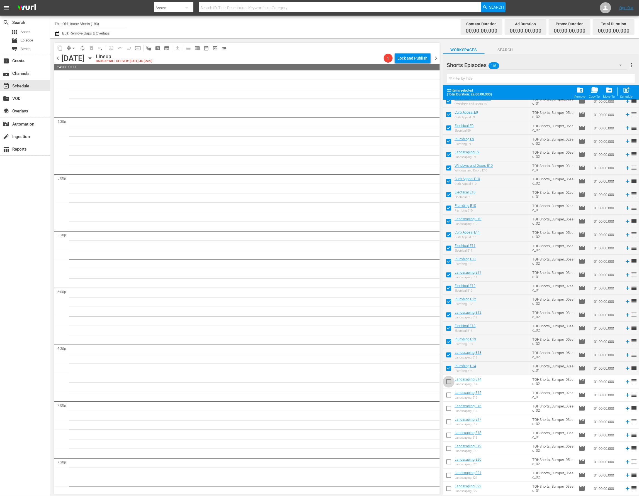
click at [448, 379] on input "checkbox" at bounding box center [449, 383] width 12 height 12
click at [450, 397] on input "checkbox" at bounding box center [449, 397] width 12 height 12
click at [447, 409] on input "checkbox" at bounding box center [449, 410] width 12 height 12
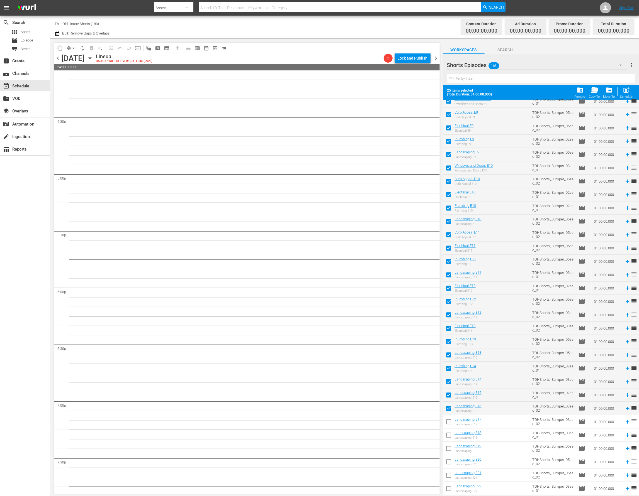
click at [447, 409] on input "checkbox" at bounding box center [449, 410] width 12 height 12
click at [628, 90] on span "post_add" at bounding box center [627, 90] width 8 height 8
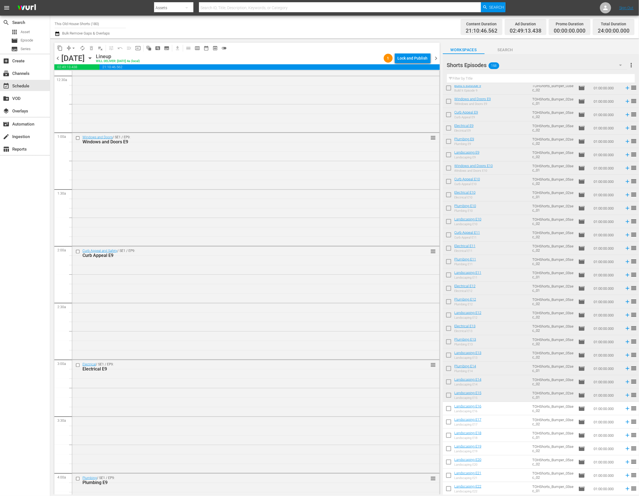
scroll to position [0, 0]
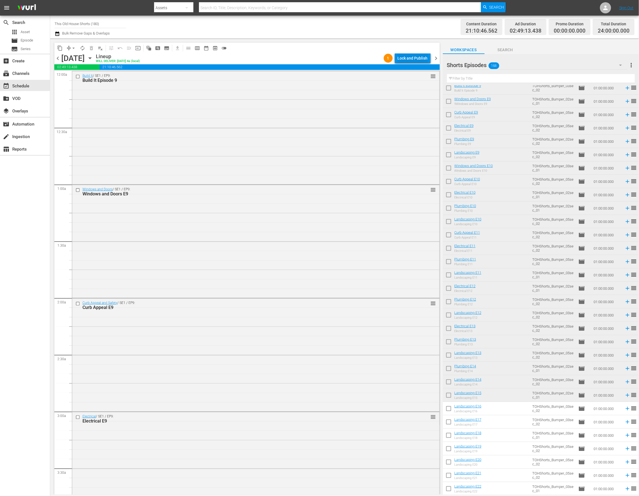
click at [415, 57] on div "Lock and Publish" at bounding box center [412, 58] width 30 height 10
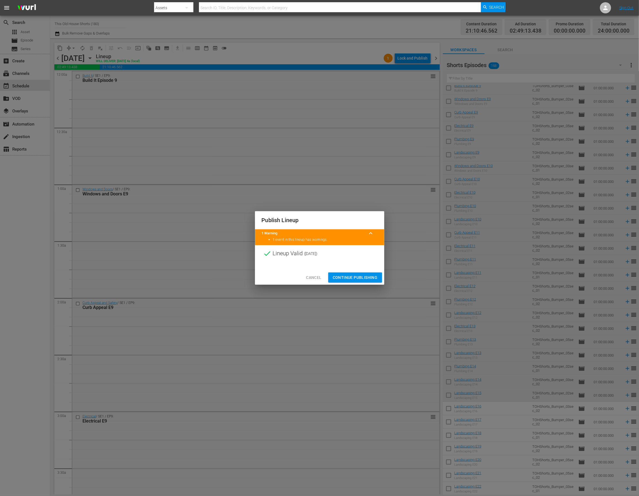
click at [352, 279] on span "Continue Publishing" at bounding box center [355, 277] width 45 height 7
